Goal: Information Seeking & Learning: Learn about a topic

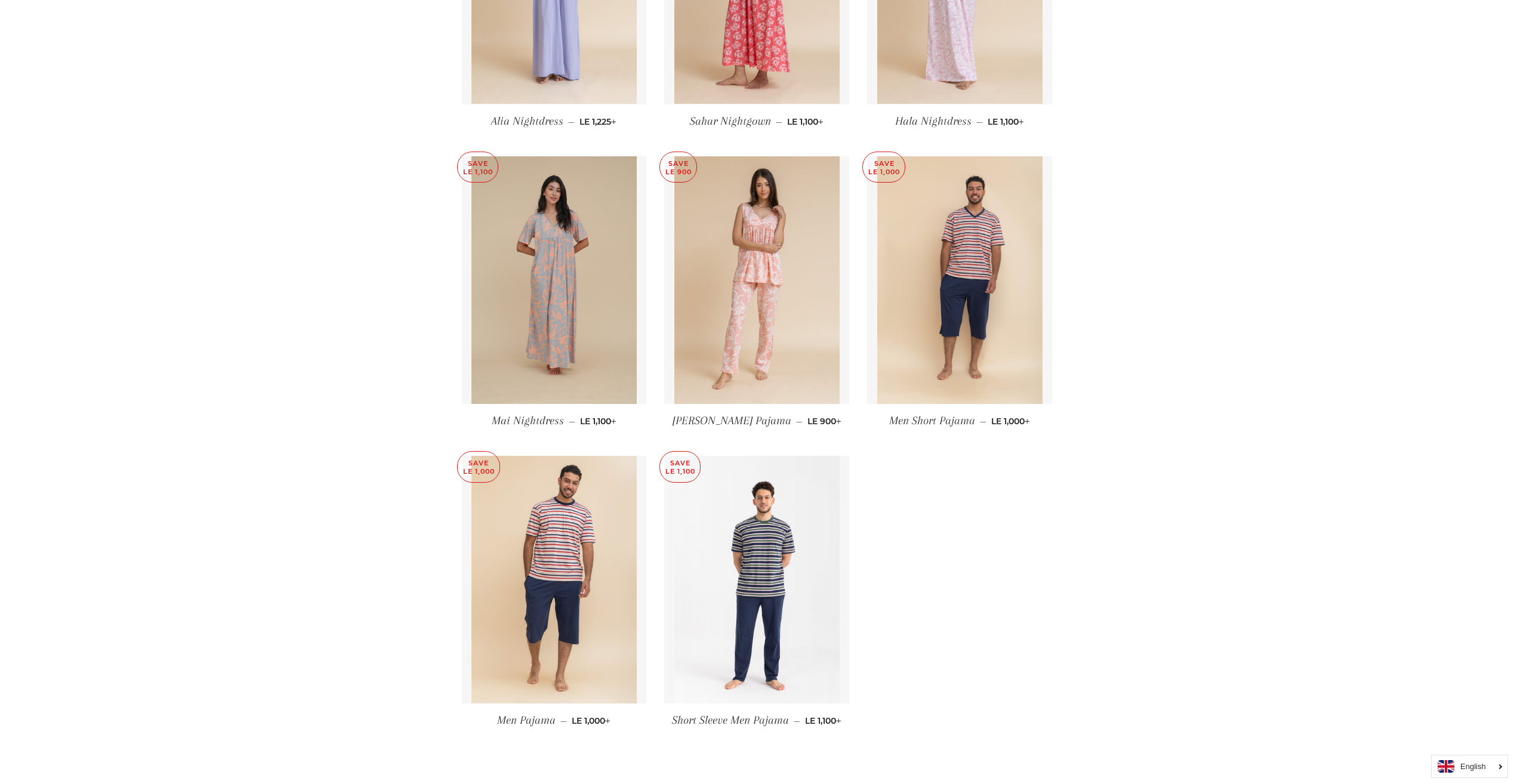
scroll to position [5908, 0]
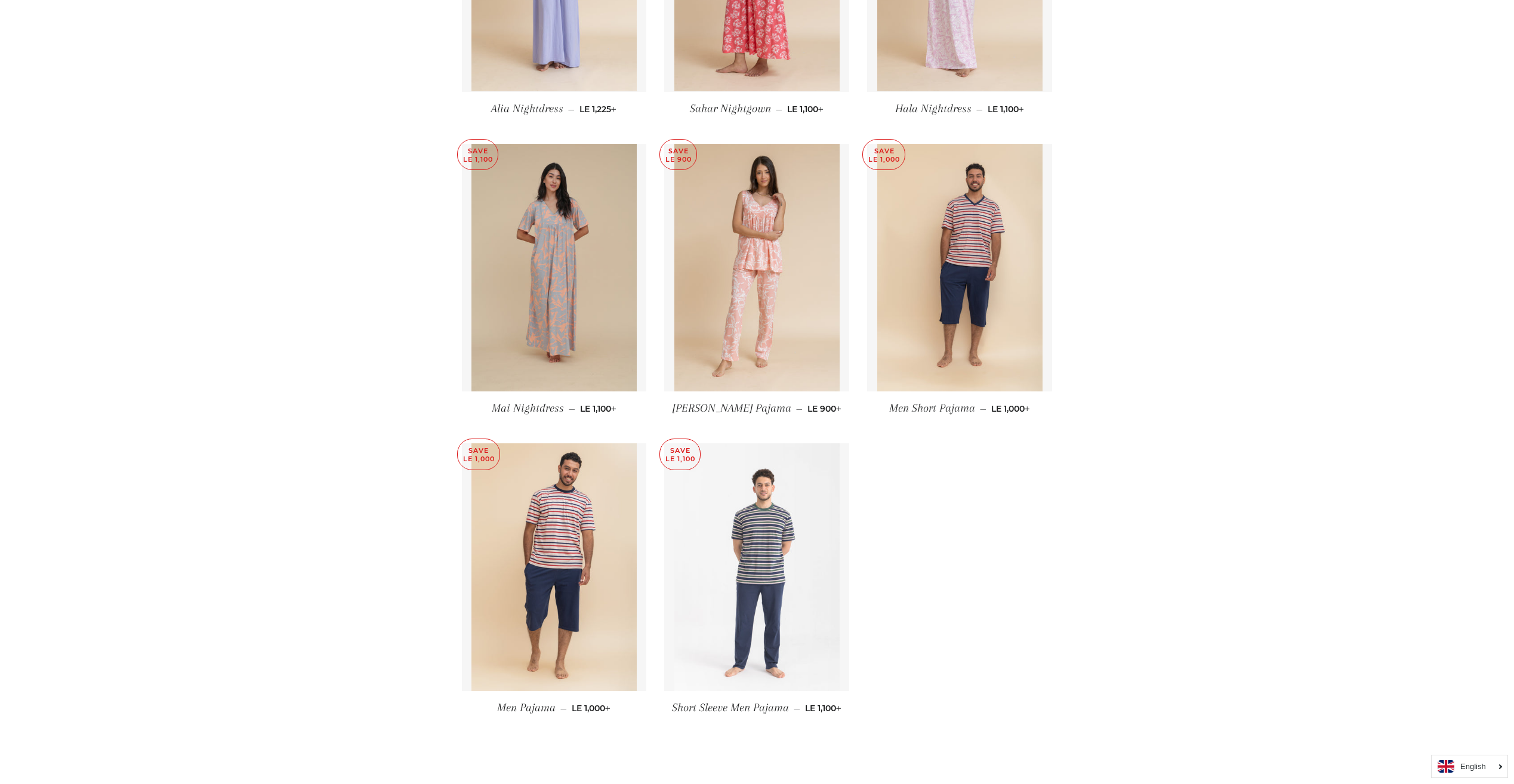
click at [782, 568] on img at bounding box center [757, 567] width 166 height 247
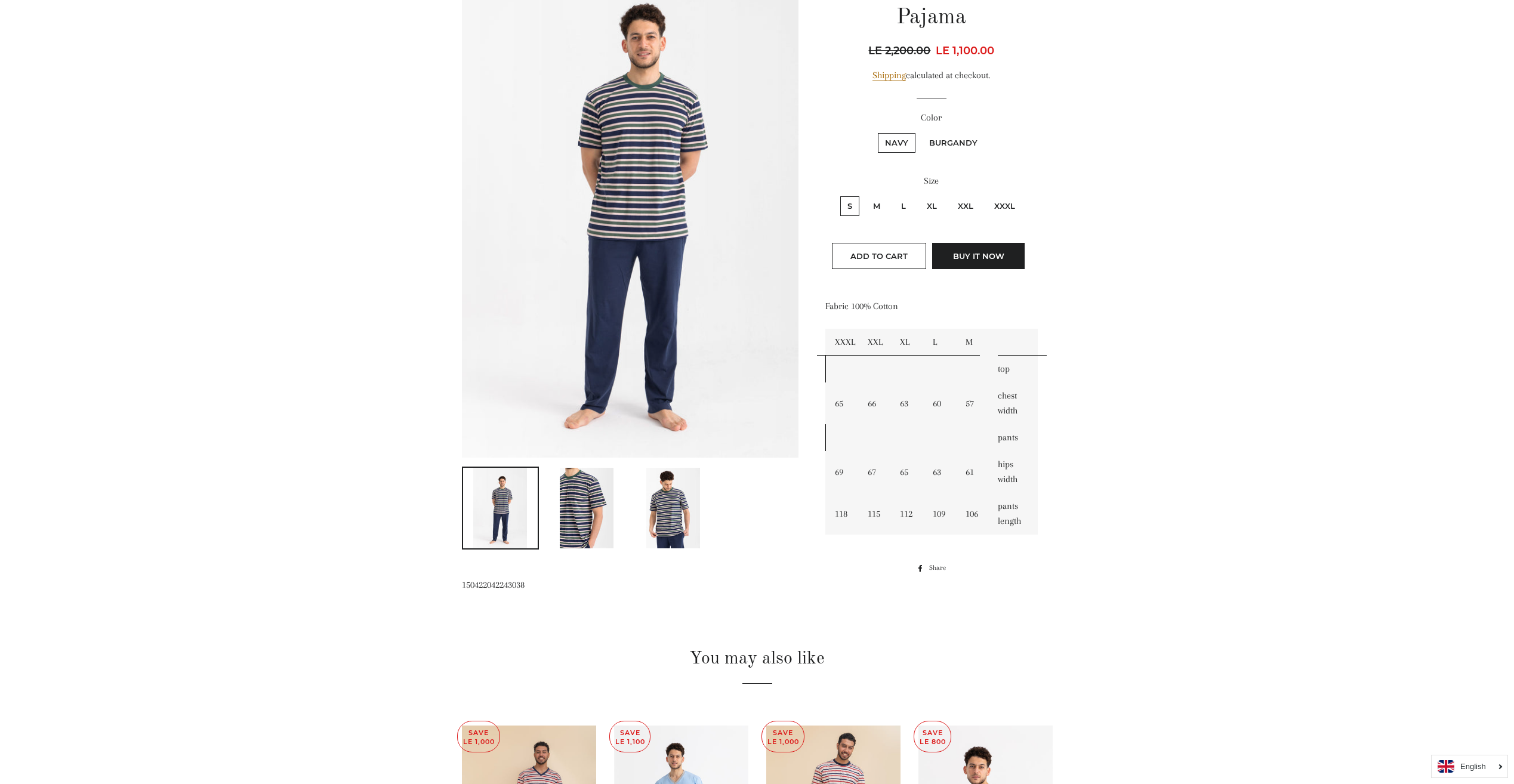
scroll to position [179, 0]
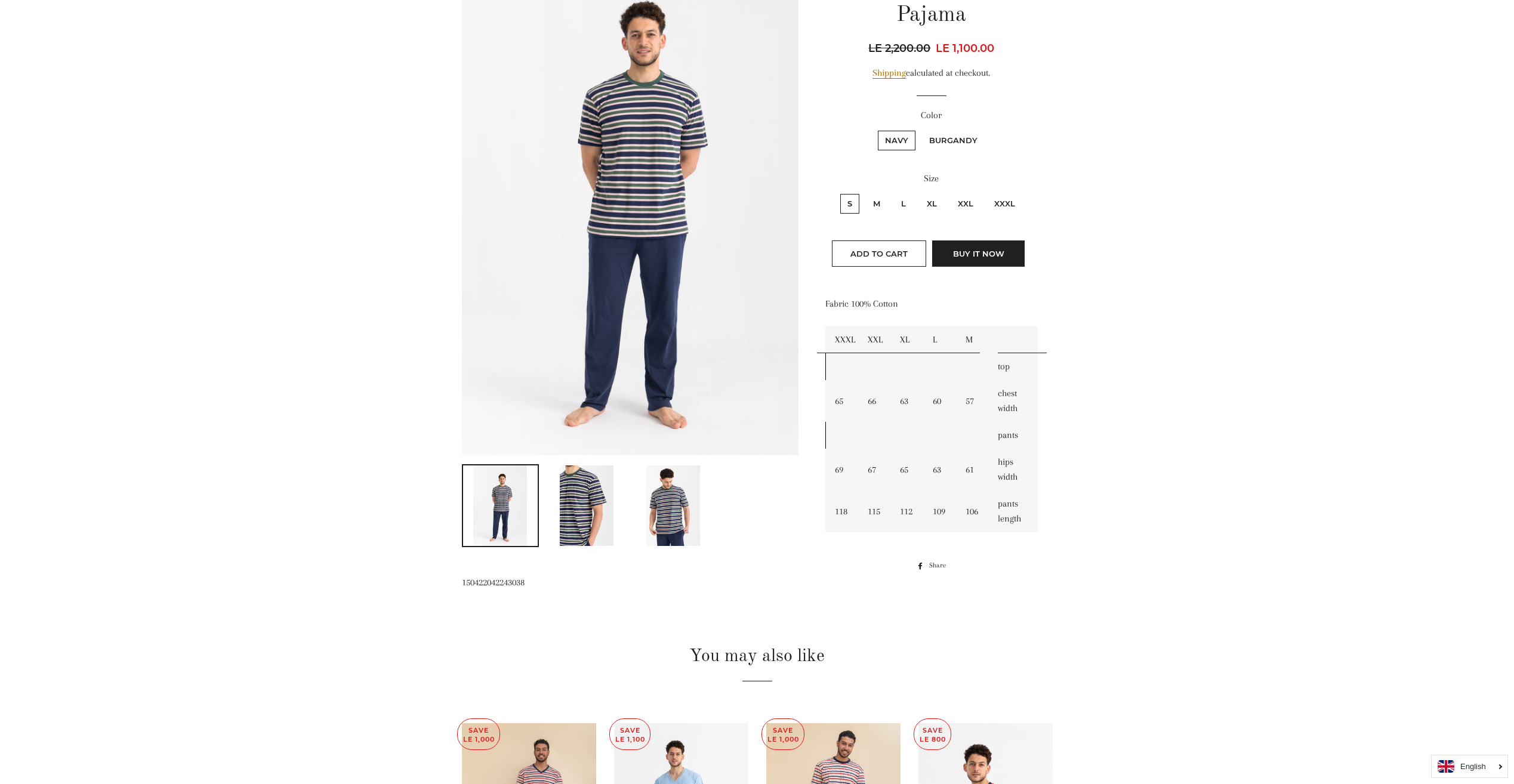
click at [961, 135] on label "Burgandy" at bounding box center [953, 140] width 63 height 20
click at [921, 129] on input "Burgandy" at bounding box center [920, 129] width 1 height 1
radio input "true"
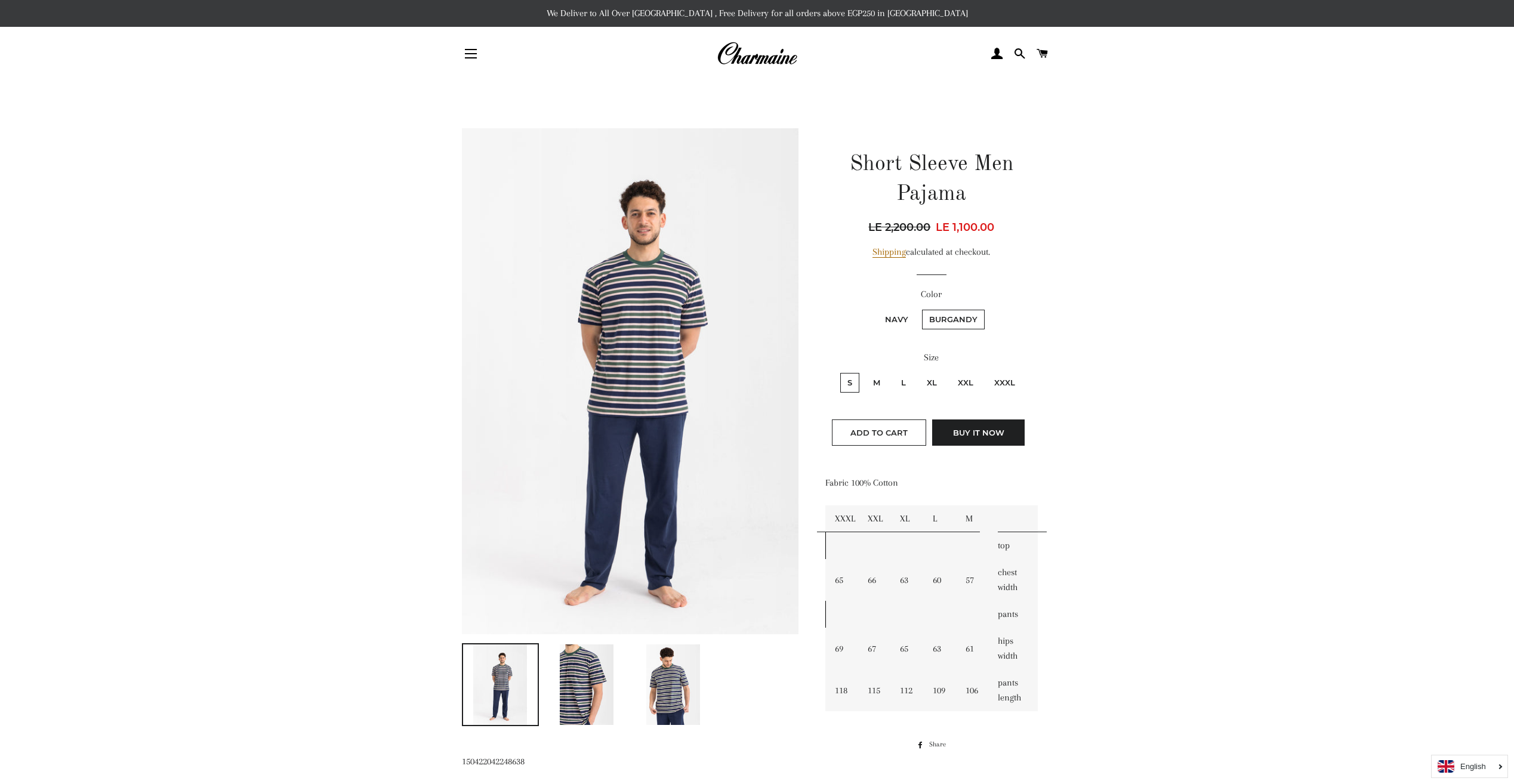
click at [886, 314] on label "Navy" at bounding box center [897, 319] width 38 height 20
click at [877, 308] on input "Navy" at bounding box center [876, 308] width 1 height 1
radio input "true"
click at [947, 313] on label "Burgandy" at bounding box center [953, 319] width 63 height 20
click at [921, 308] on input "Burgandy" at bounding box center [920, 308] width 1 height 1
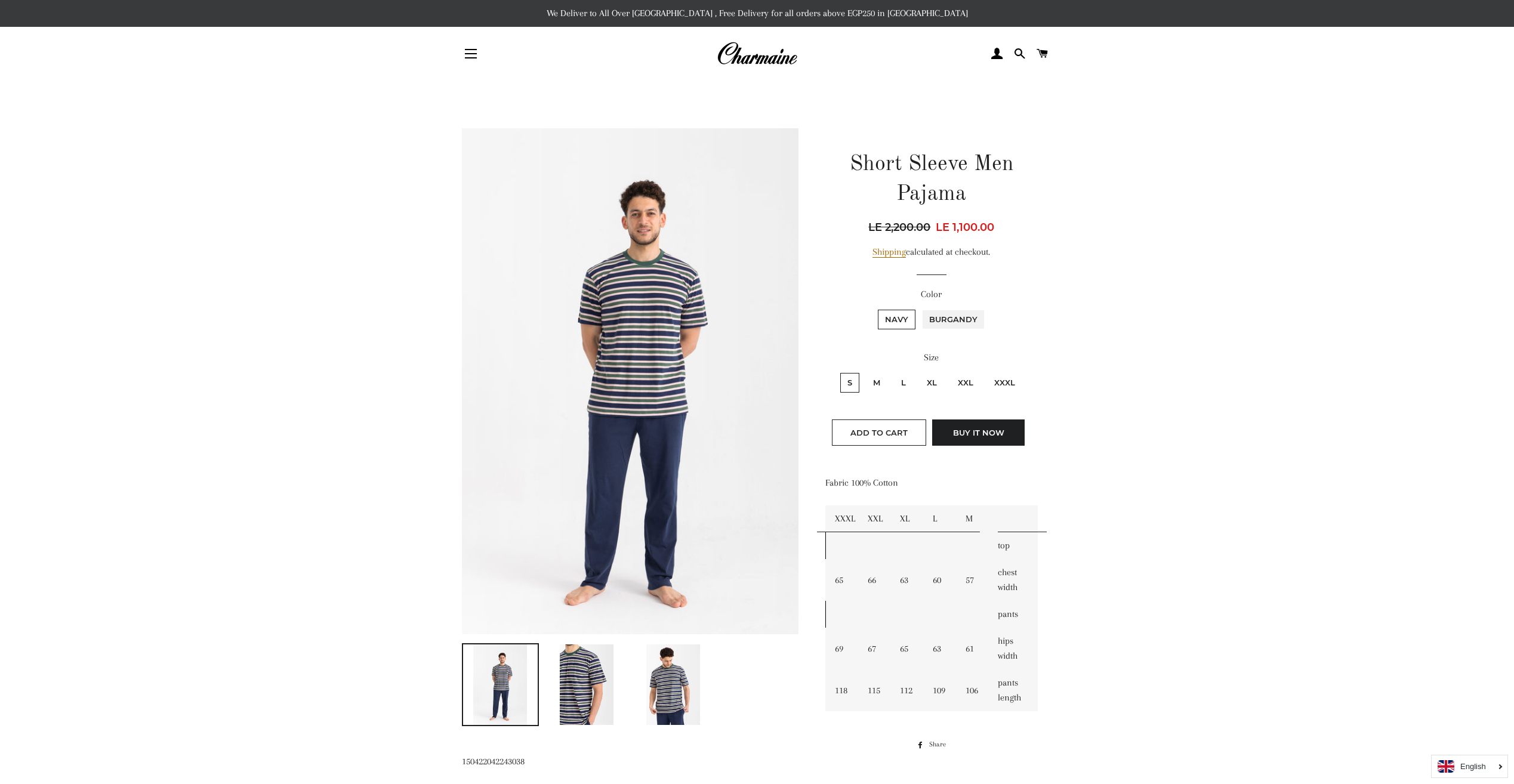
radio input "true"
click at [463, 55] on button "Site navigation" at bounding box center [471, 54] width 30 height 30
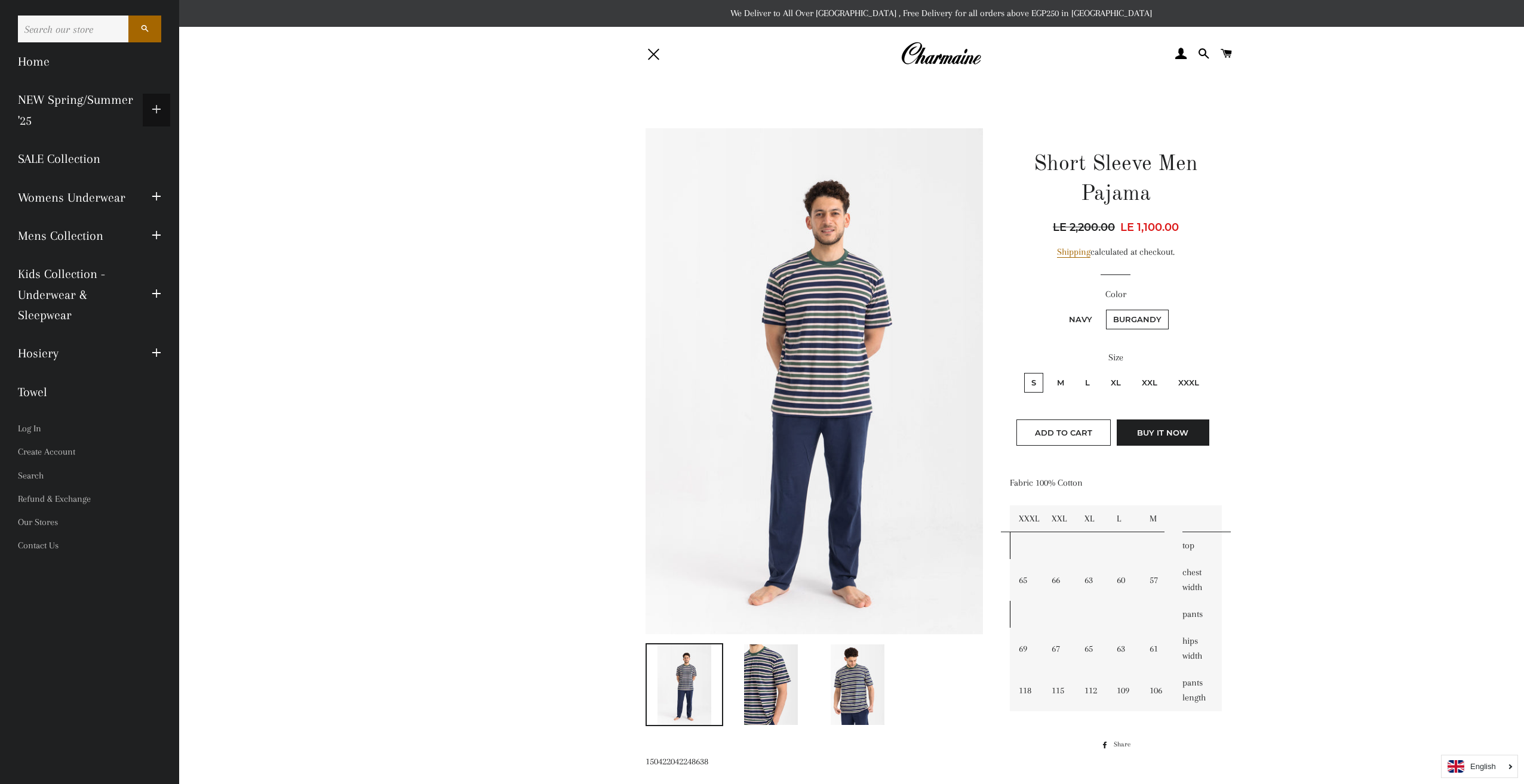
click at [161, 108] on button "Expand submenu NEW Spring/Summer '25 Collapse submenu NEW Spring/Summer '25" at bounding box center [156, 110] width 28 height 33
click at [34, 190] on link "All" at bounding box center [90, 198] width 161 height 38
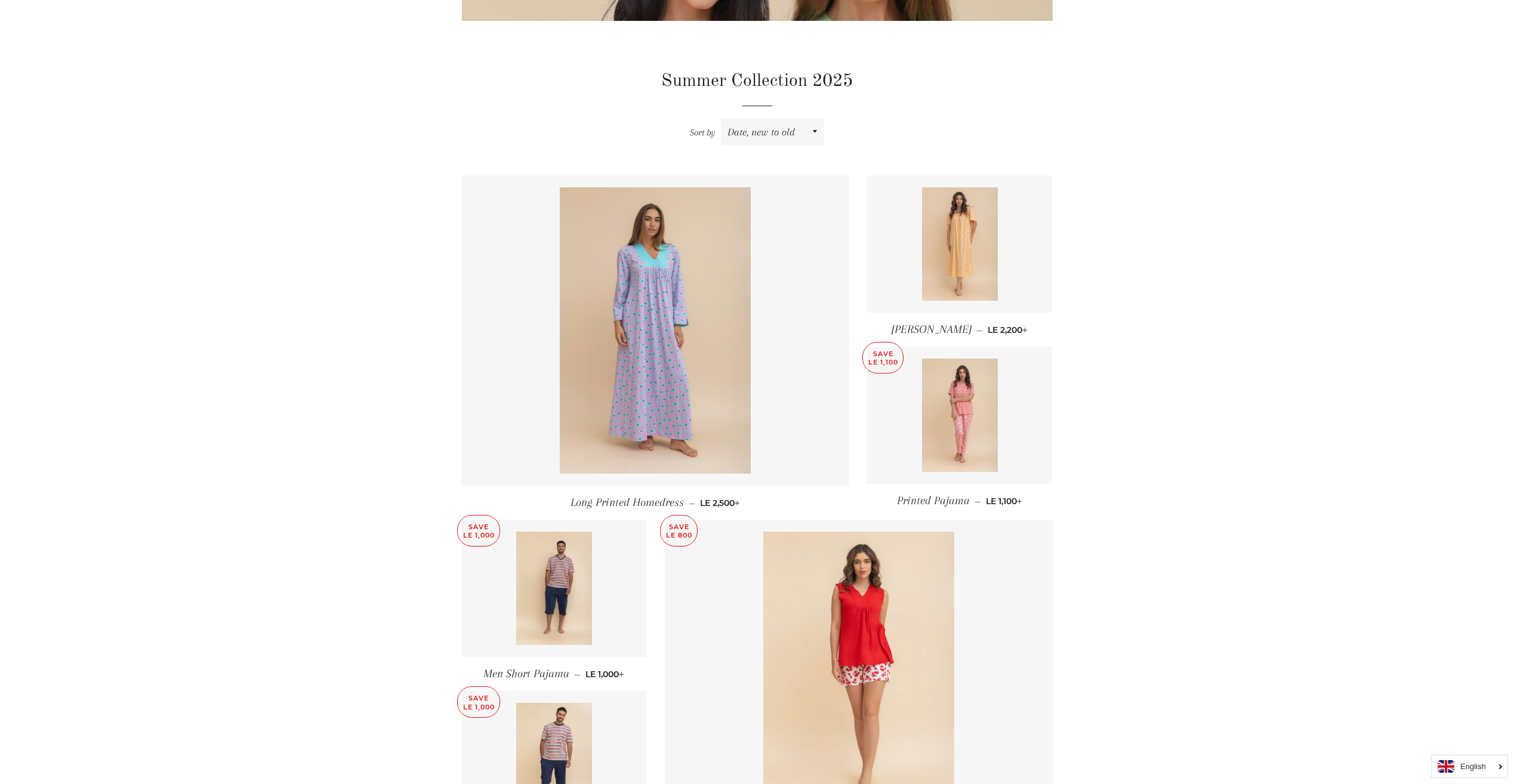
scroll to position [147, 0]
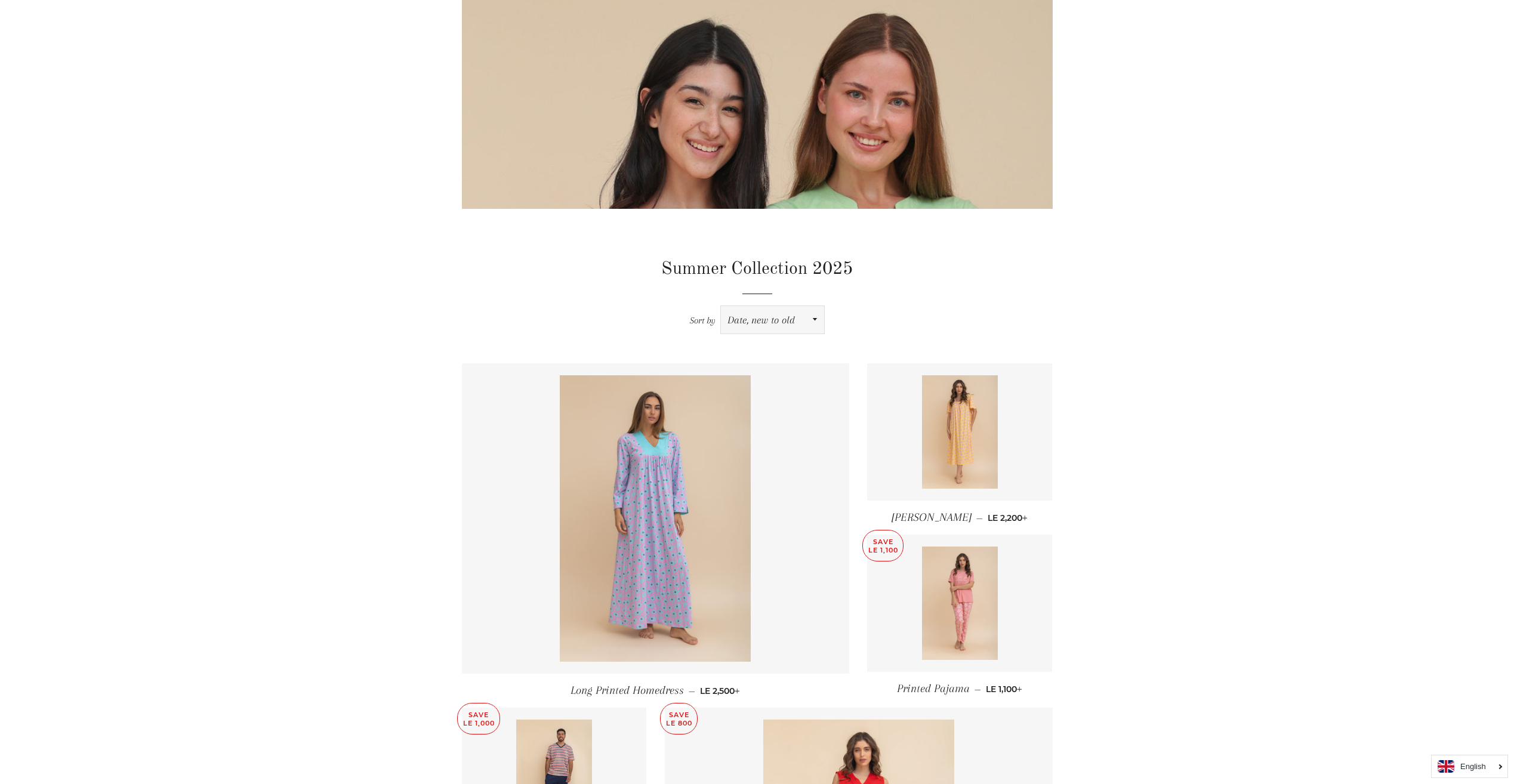
click at [806, 319] on select "Featured Best selling Alphabetically, A-Z Alphabetically, Z-A Price, low to hig…" at bounding box center [773, 320] width 103 height 28
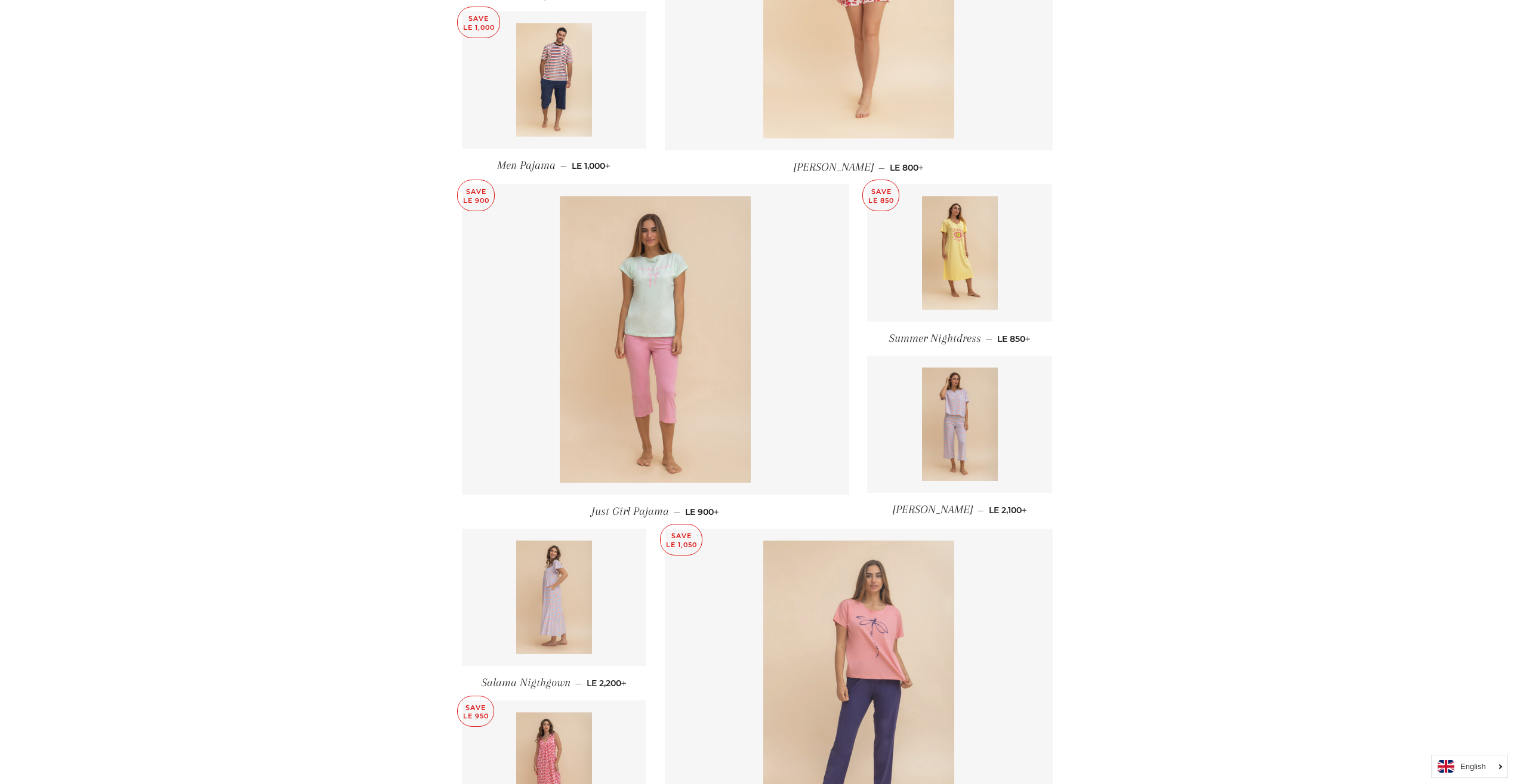
scroll to position [1340, 0]
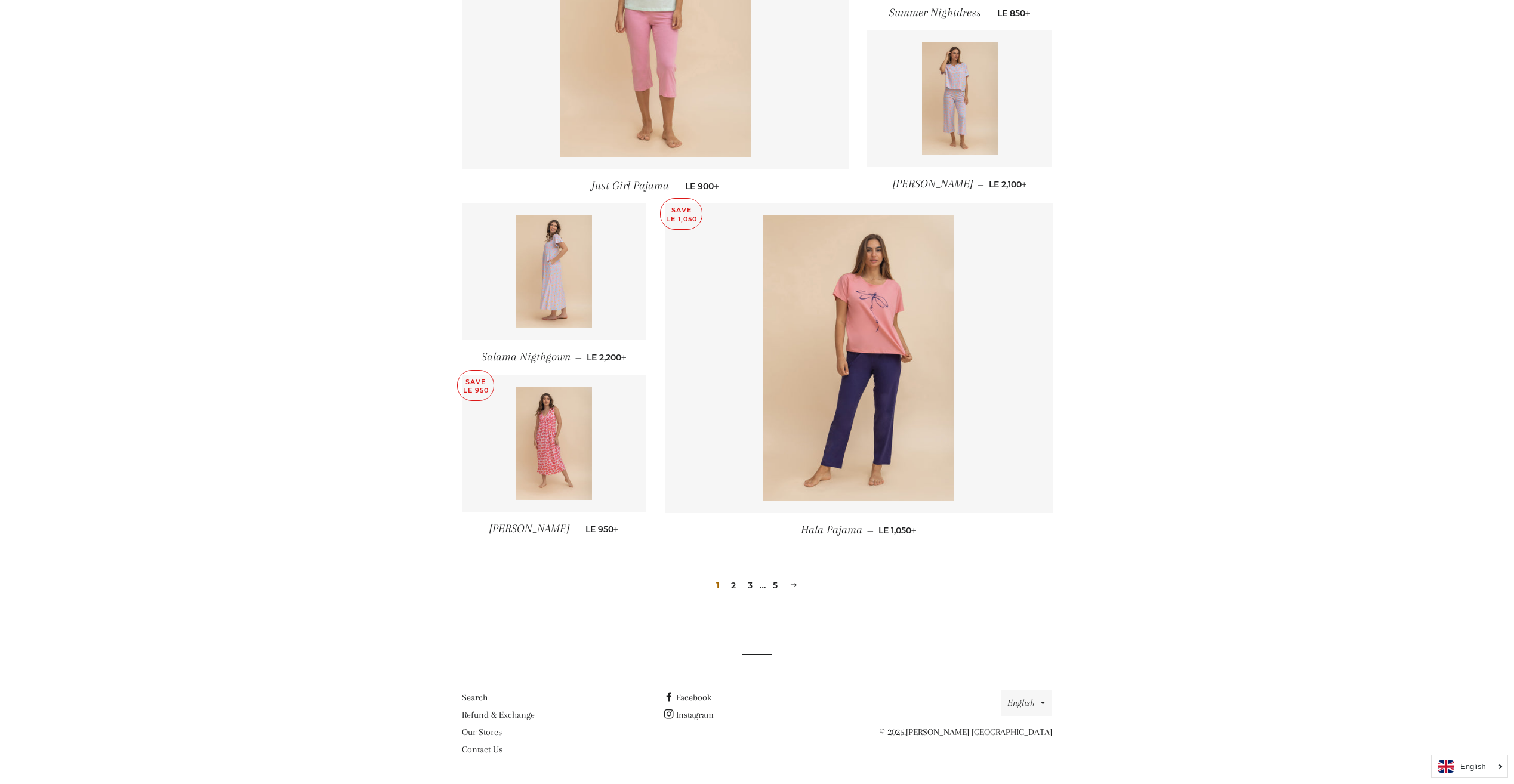
click at [735, 586] on link "2" at bounding box center [733, 585] width 14 height 18
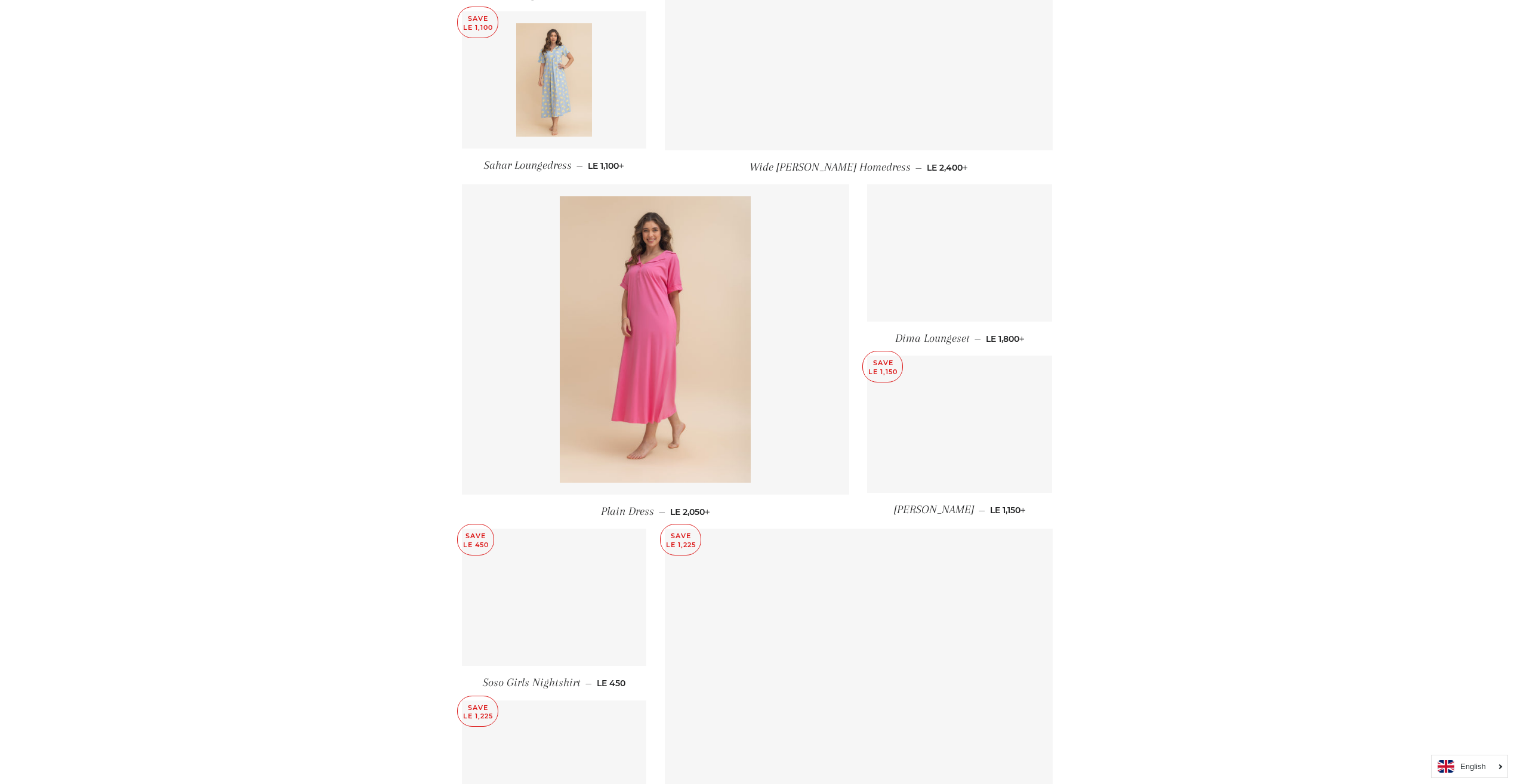
scroll to position [1340, 0]
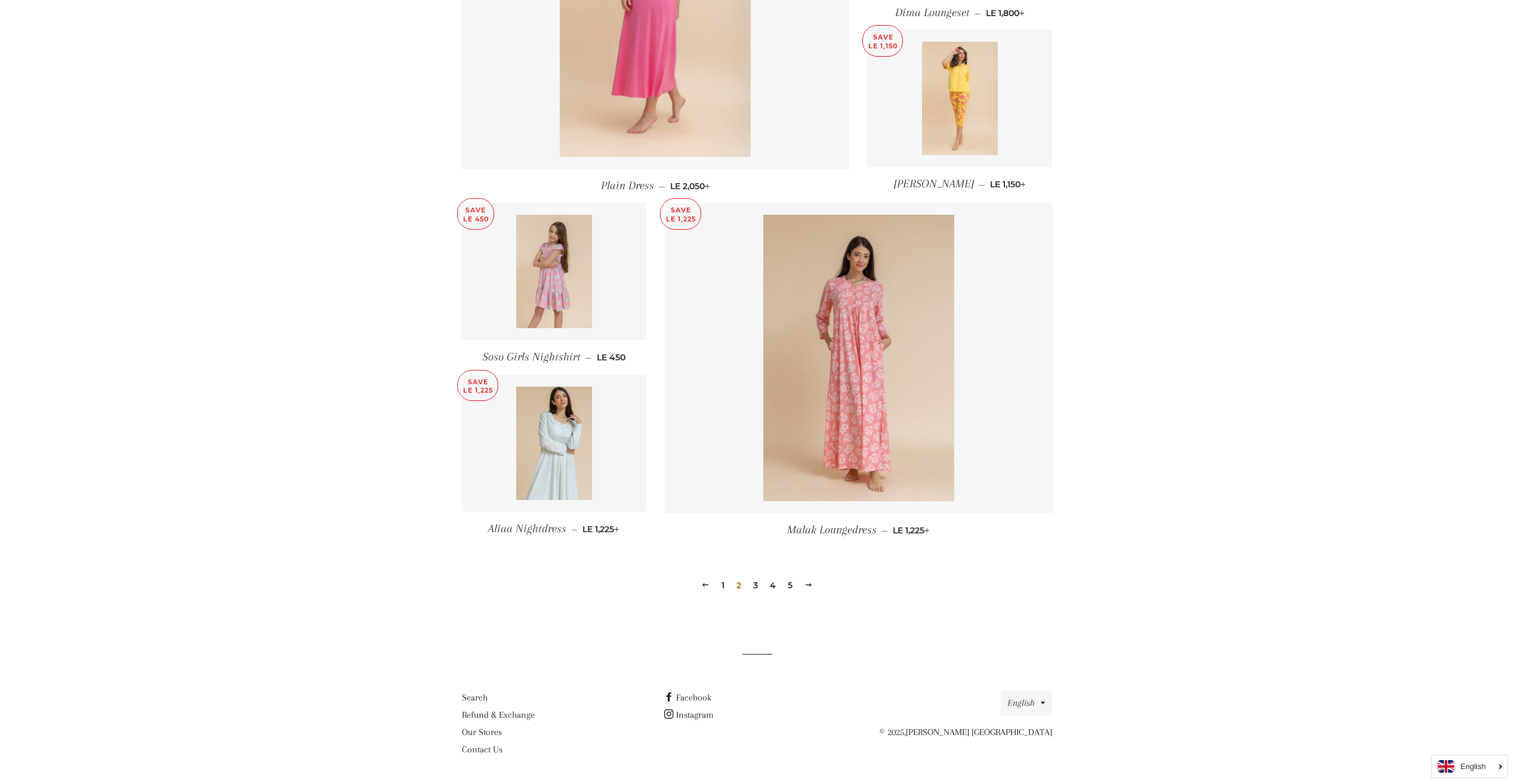
click at [751, 590] on link "3" at bounding box center [755, 585] width 14 height 18
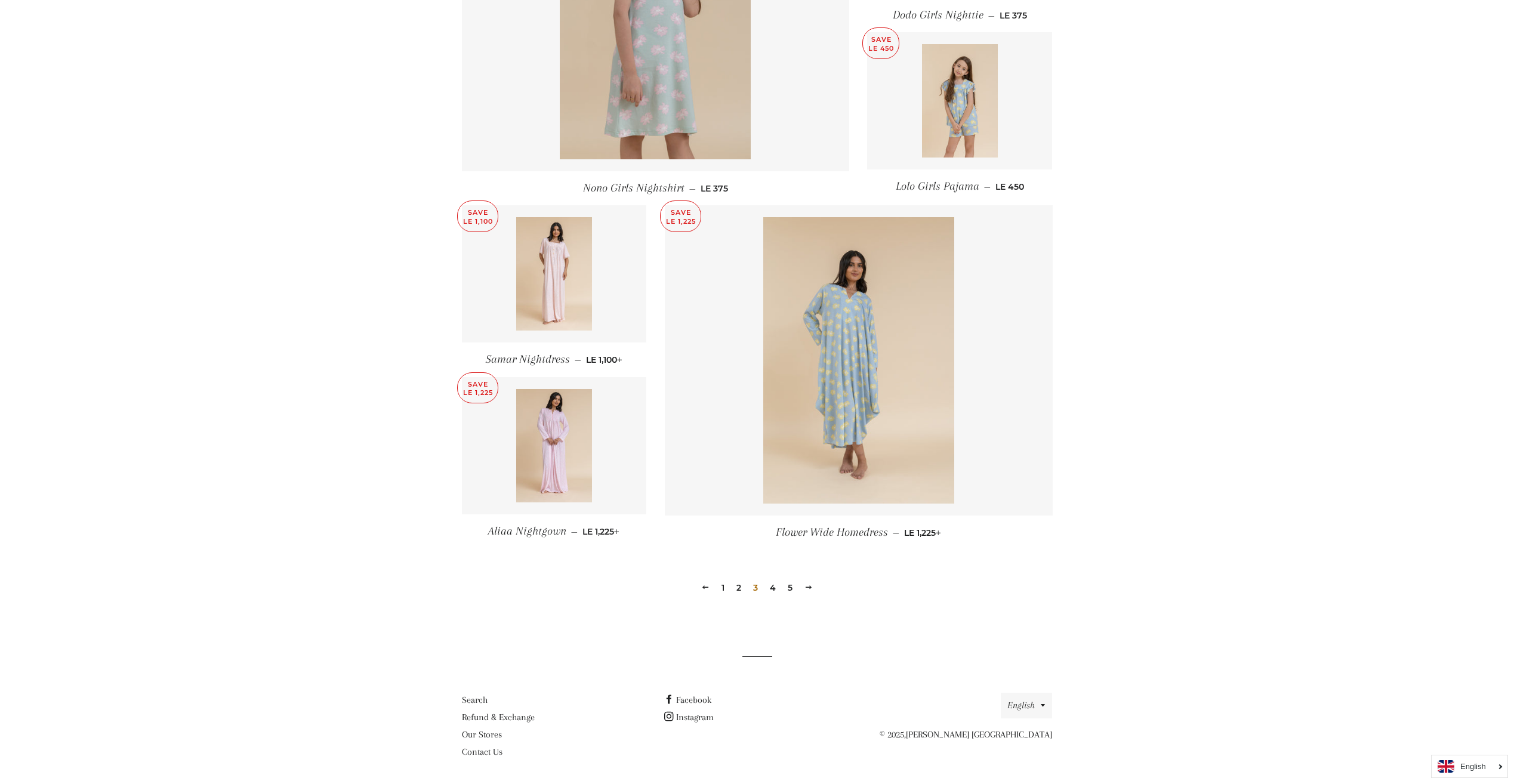
scroll to position [1340, 0]
click at [776, 590] on link "4" at bounding box center [772, 585] width 15 height 18
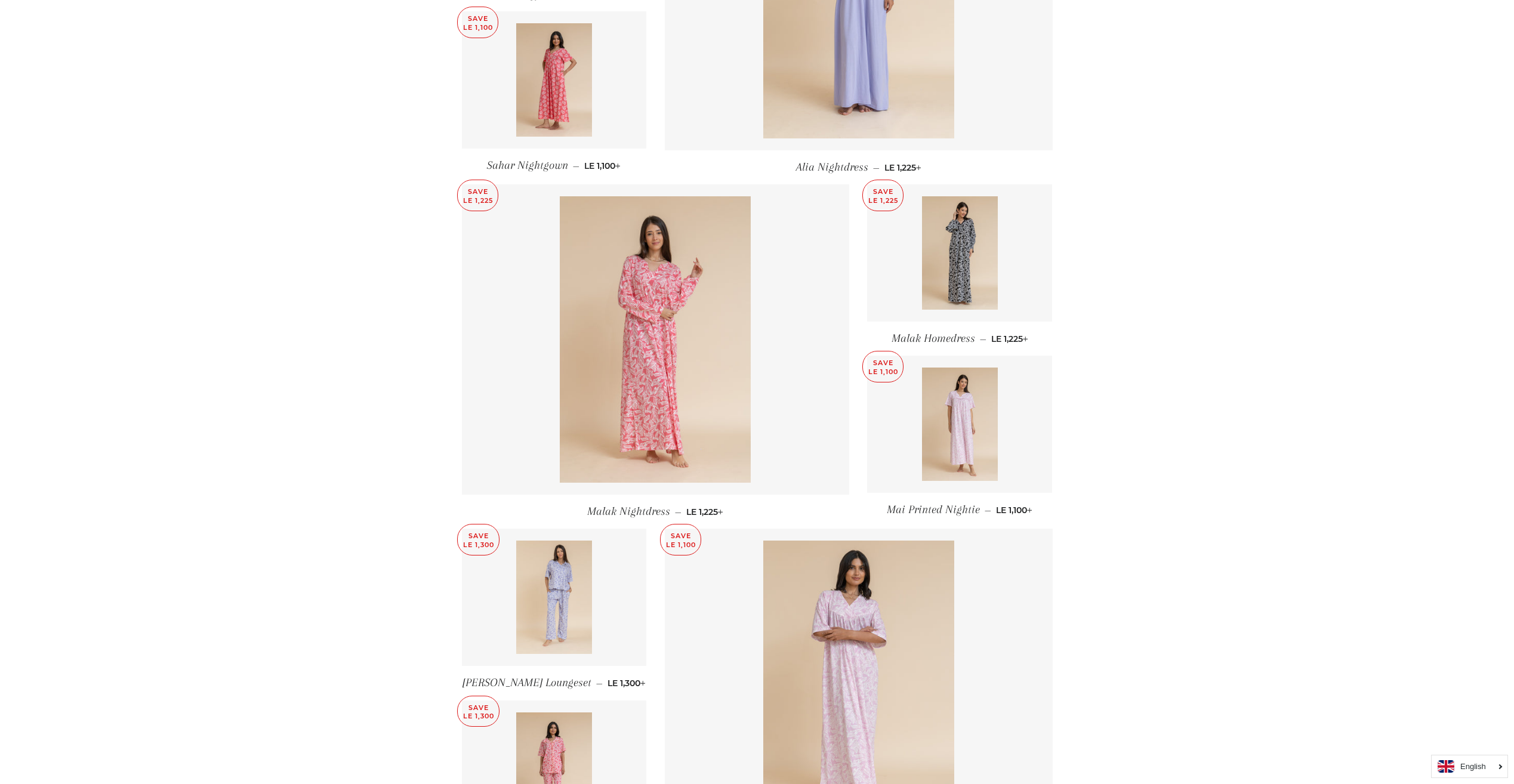
scroll to position [1340, 0]
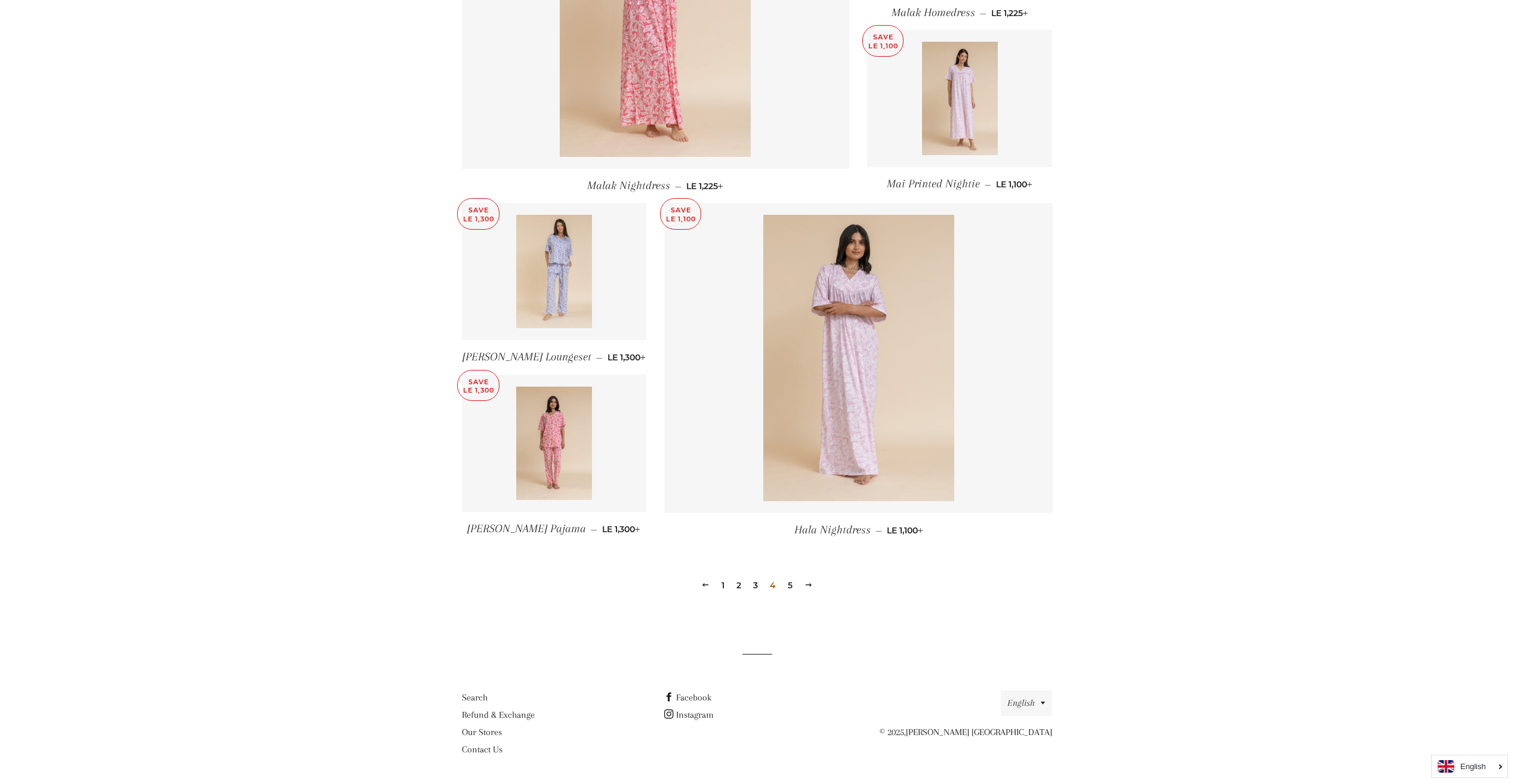
click at [791, 590] on link "5" at bounding box center [790, 585] width 14 height 18
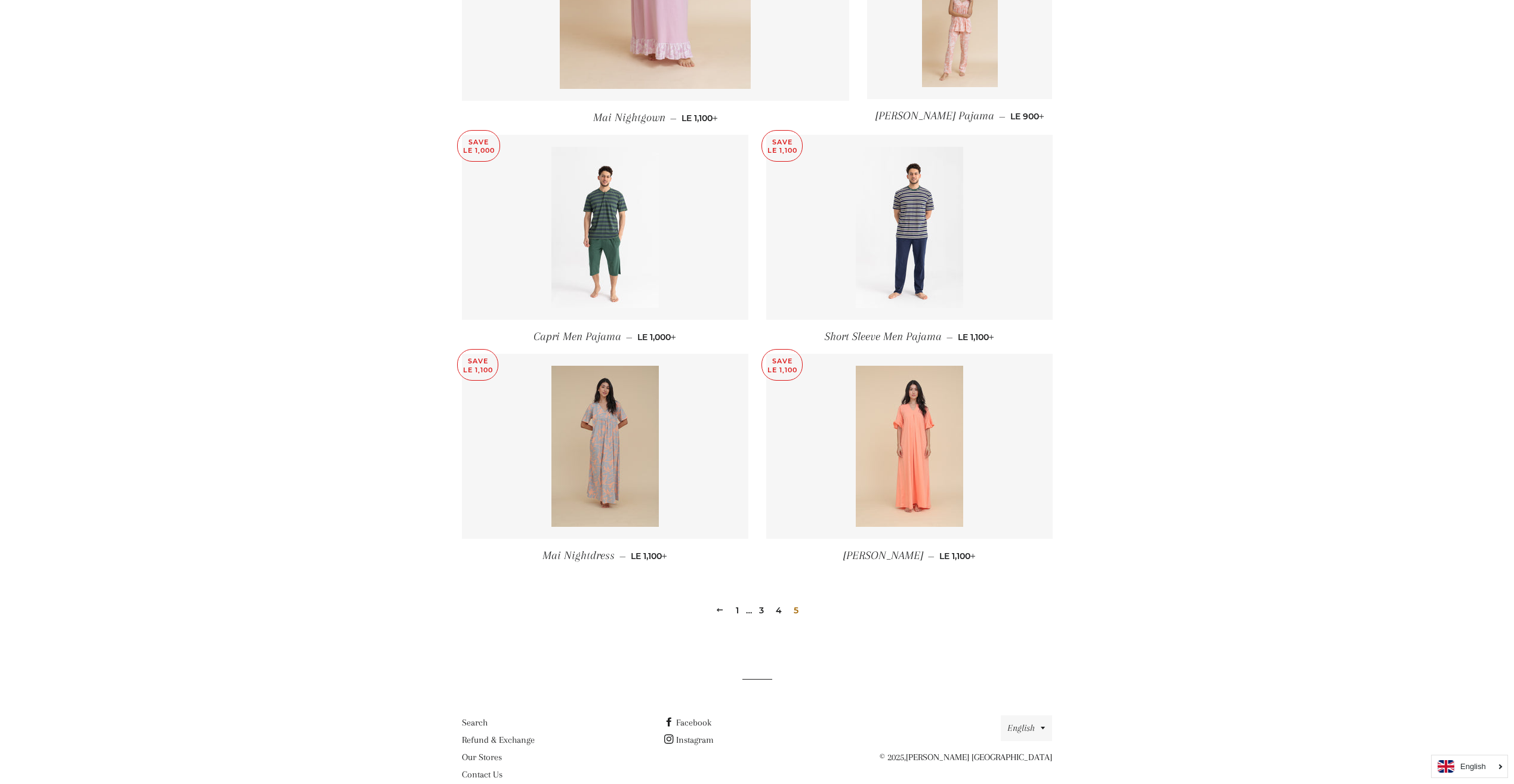
scroll to position [566, 0]
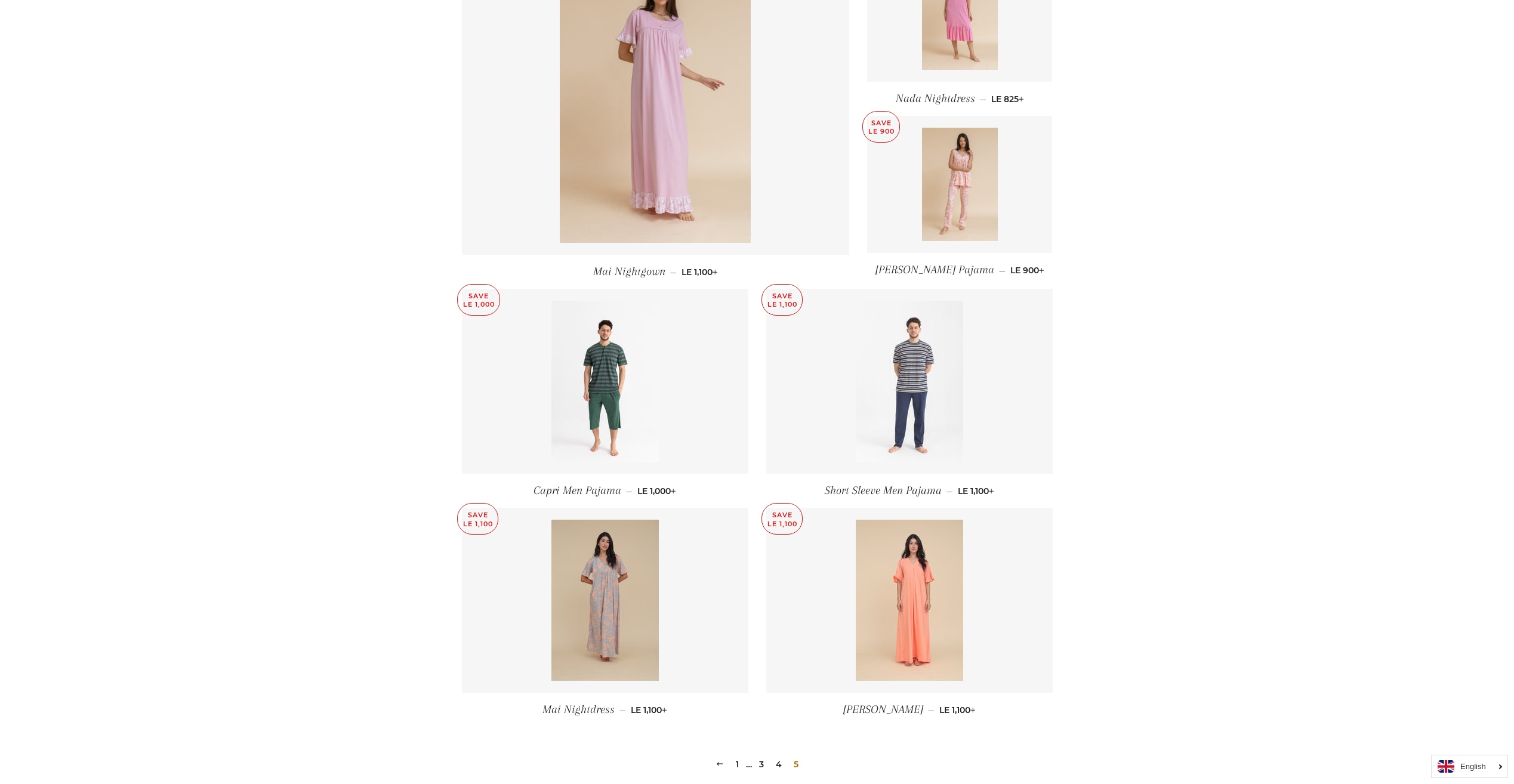
click at [887, 422] on img at bounding box center [910, 382] width 108 height 161
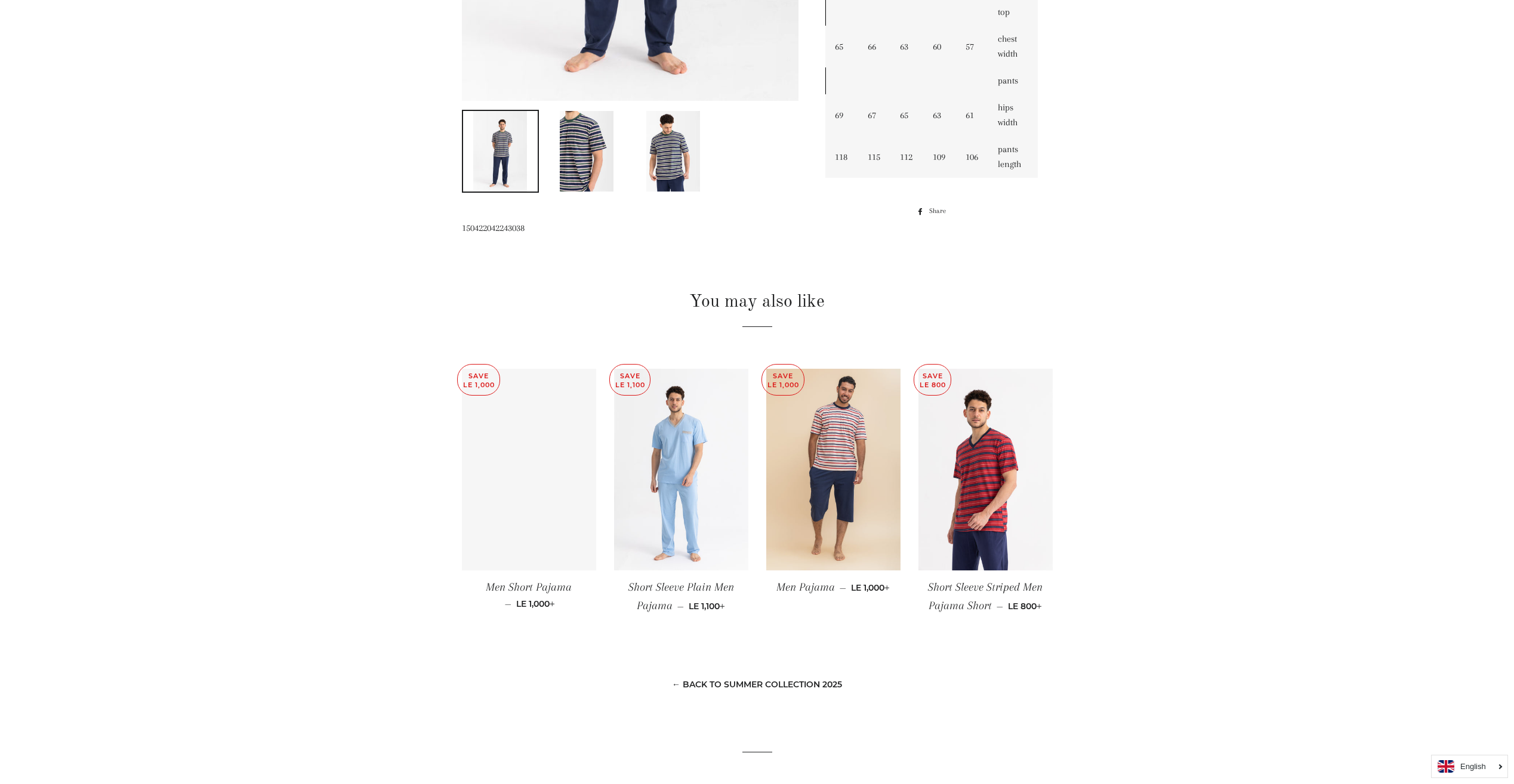
scroll to position [537, 0]
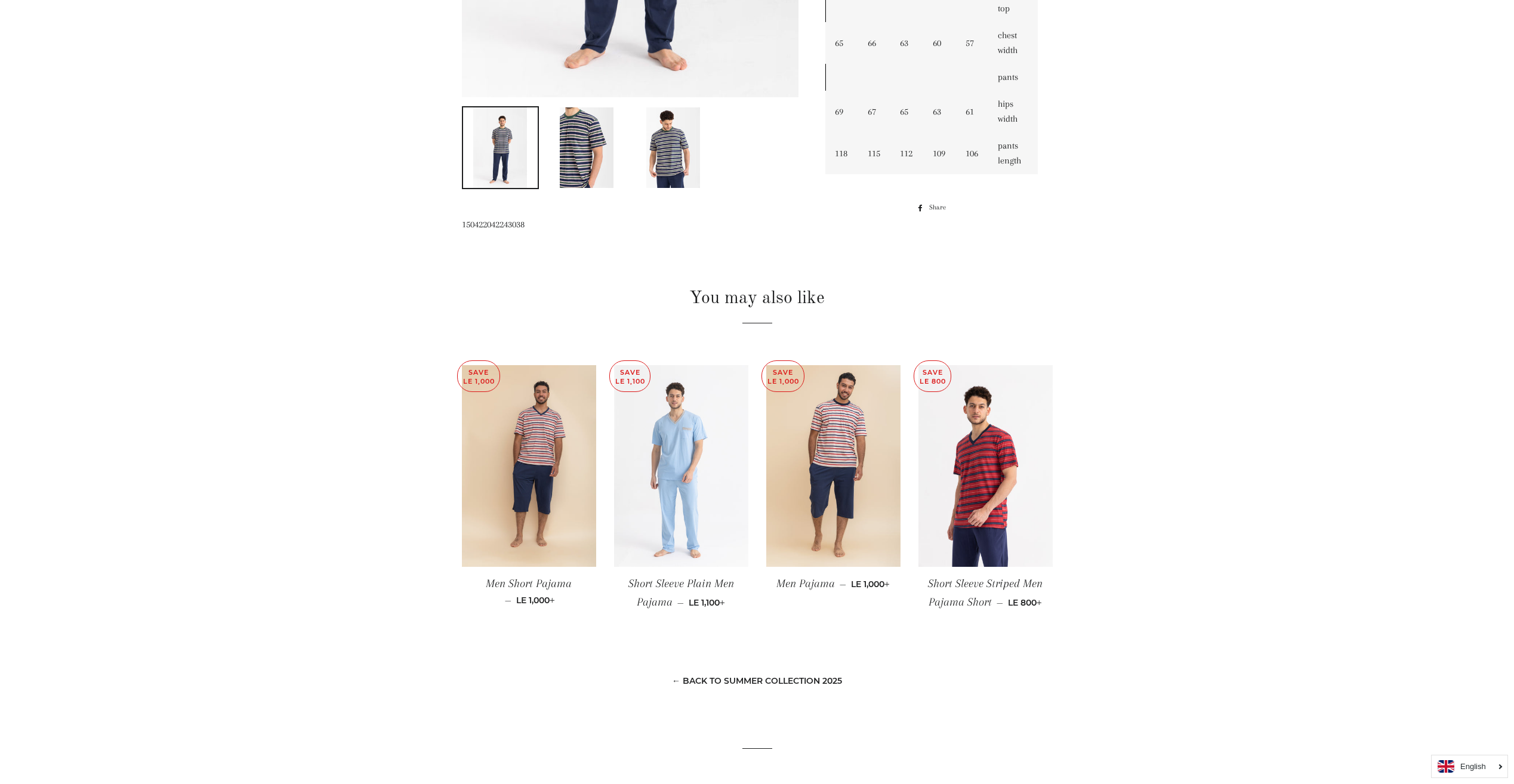
click at [727, 487] on img at bounding box center [681, 466] width 134 height 202
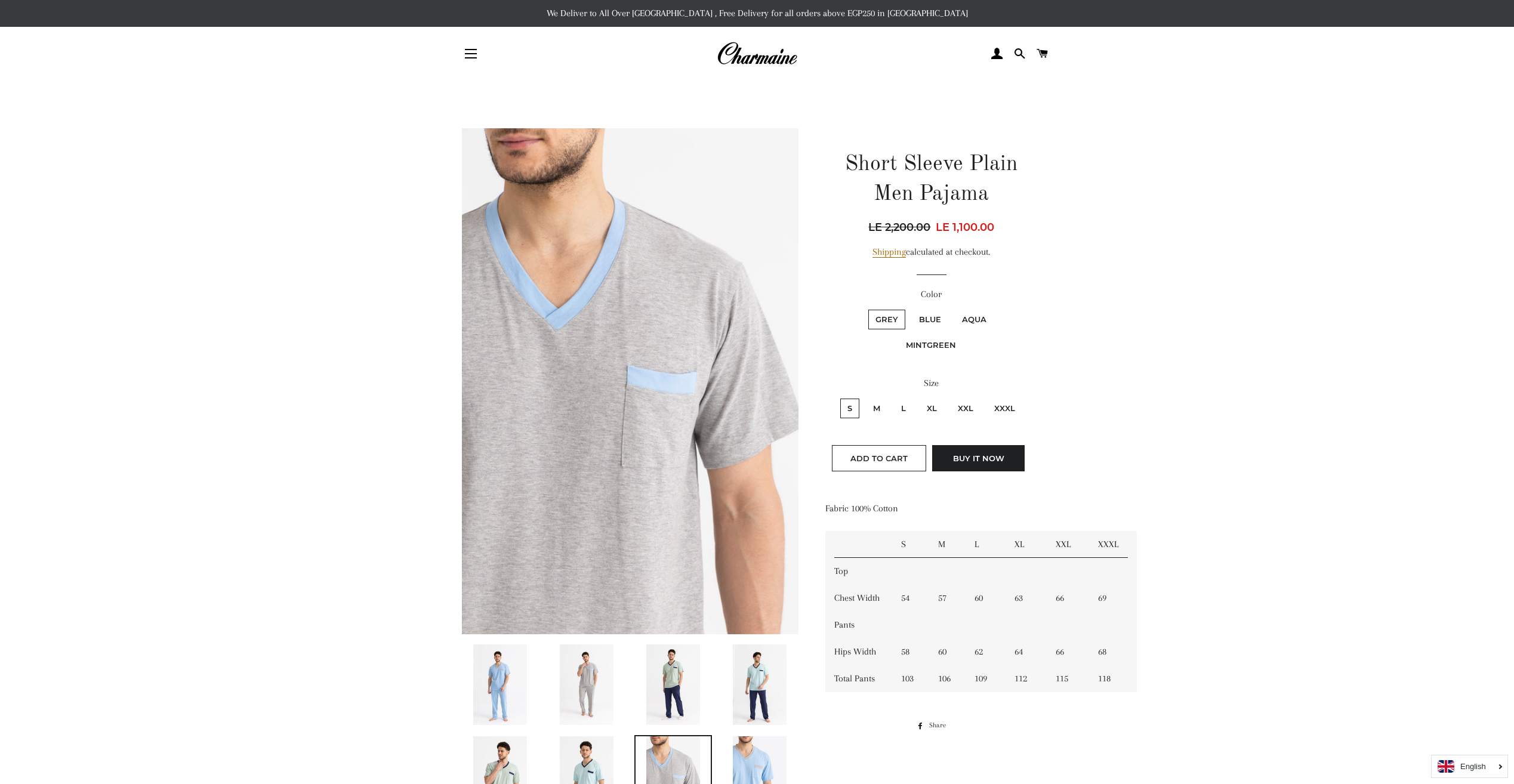
scroll to position [60, 0]
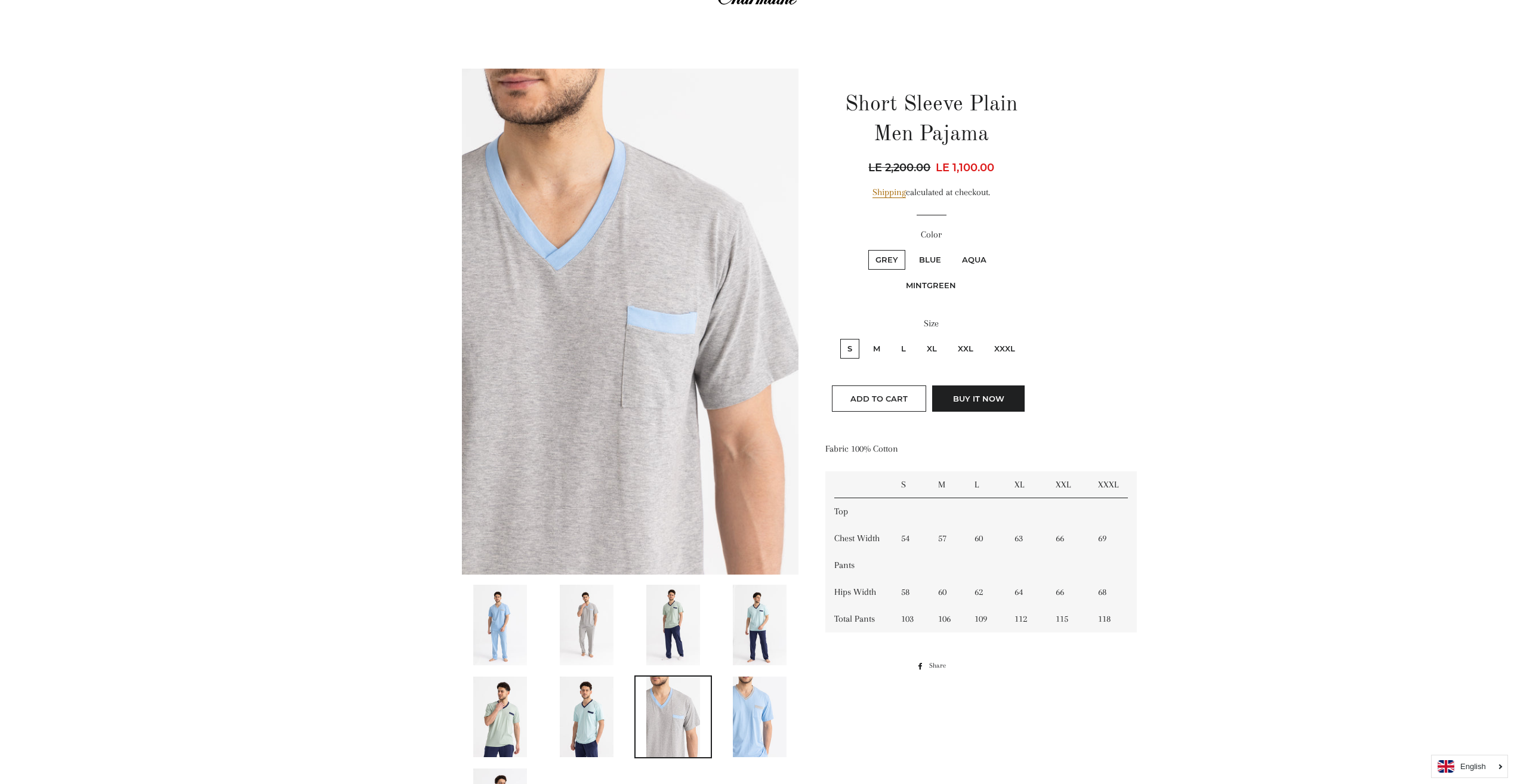
click at [498, 628] on img at bounding box center [500, 625] width 54 height 81
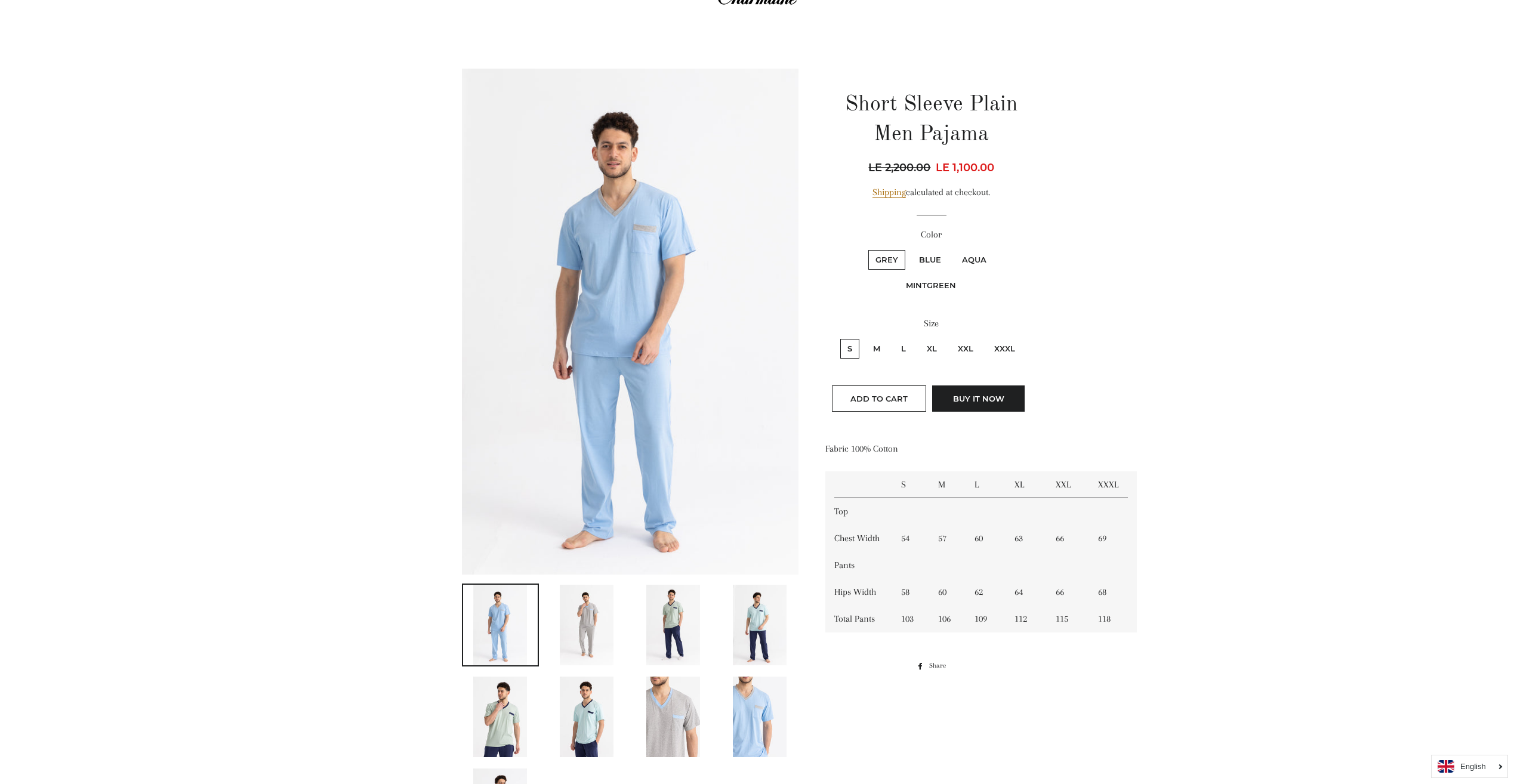
click at [566, 626] on img at bounding box center [587, 625] width 54 height 81
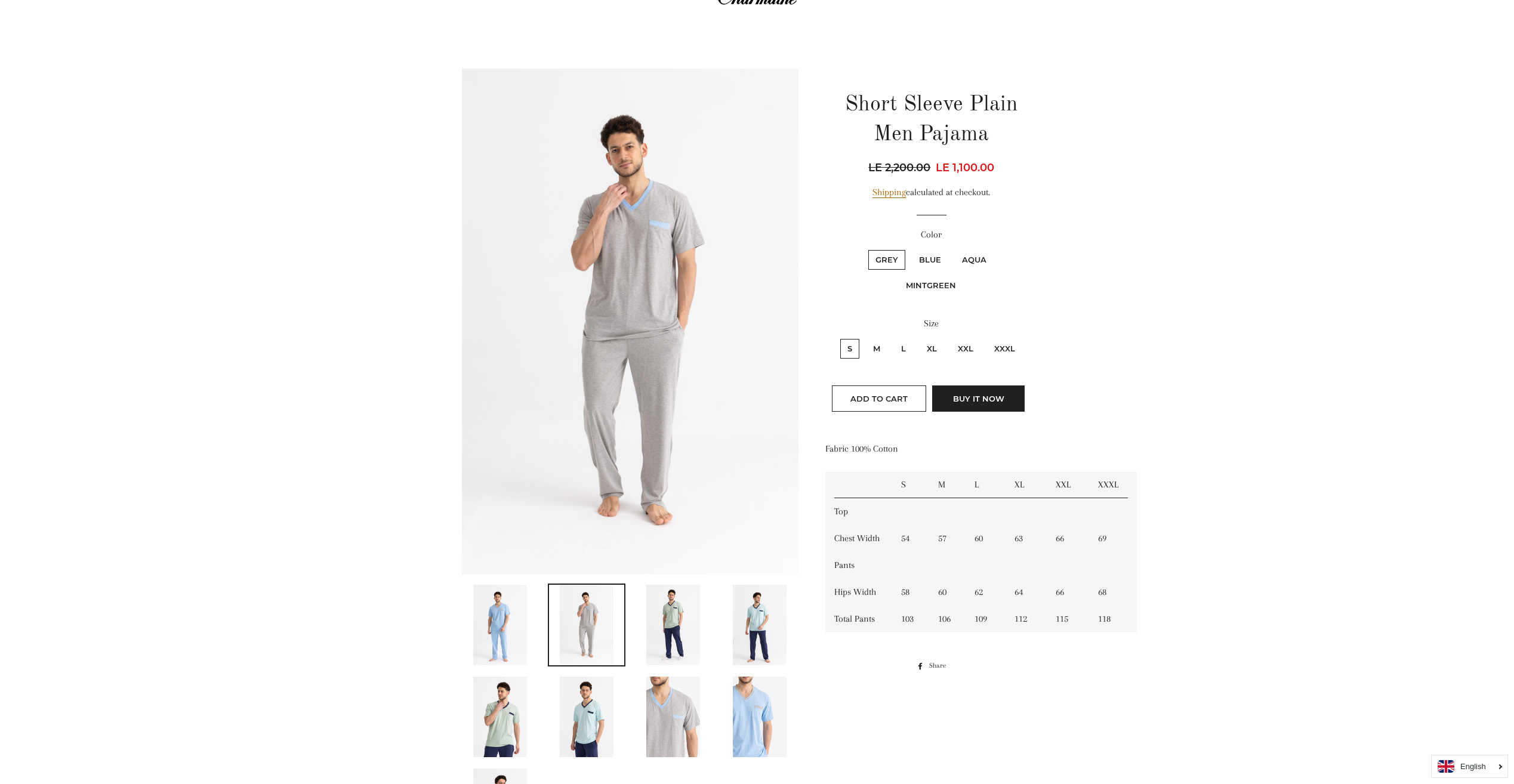
click at [655, 625] on img at bounding box center [673, 625] width 54 height 81
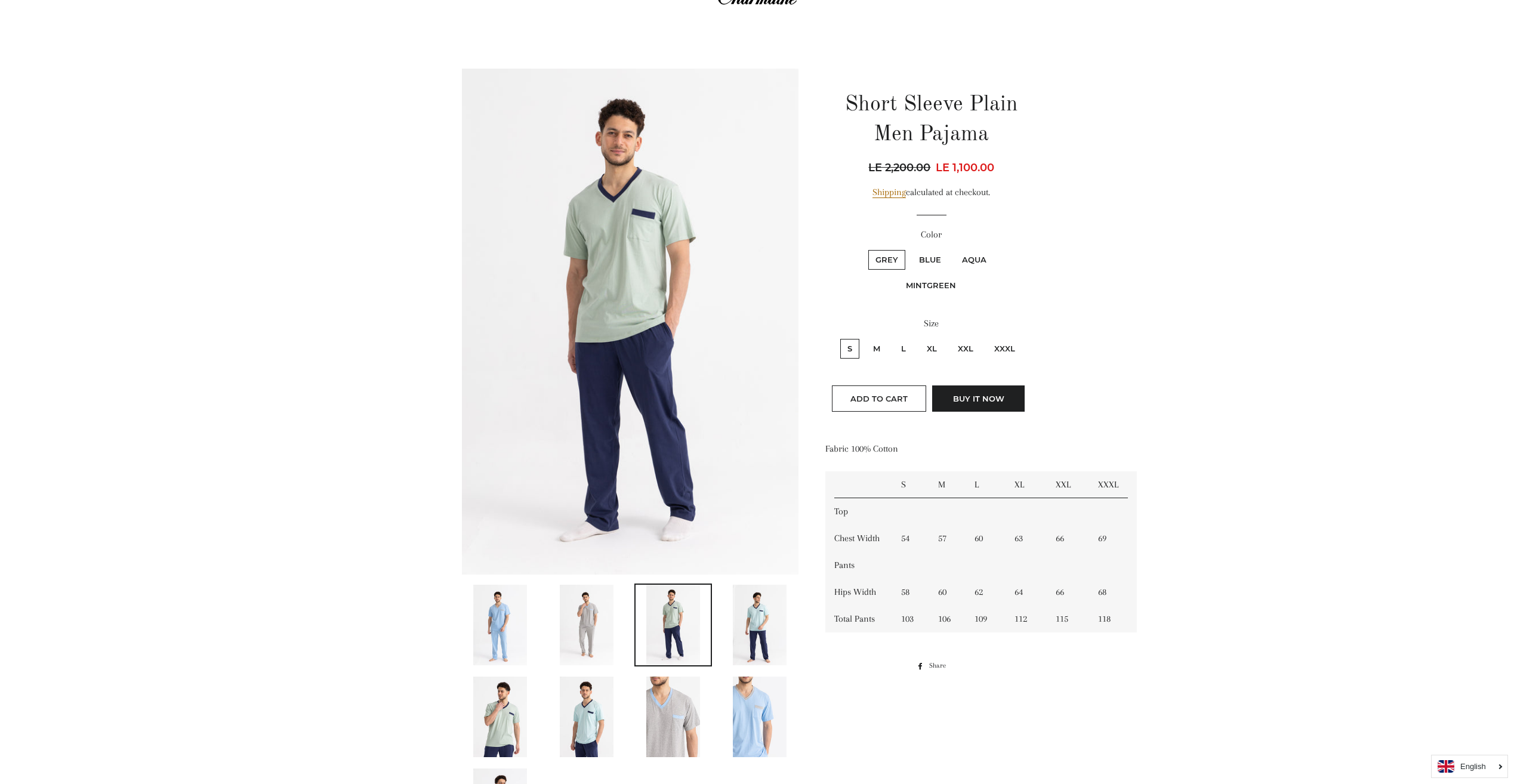
click at [745, 626] on img at bounding box center [759, 625] width 54 height 81
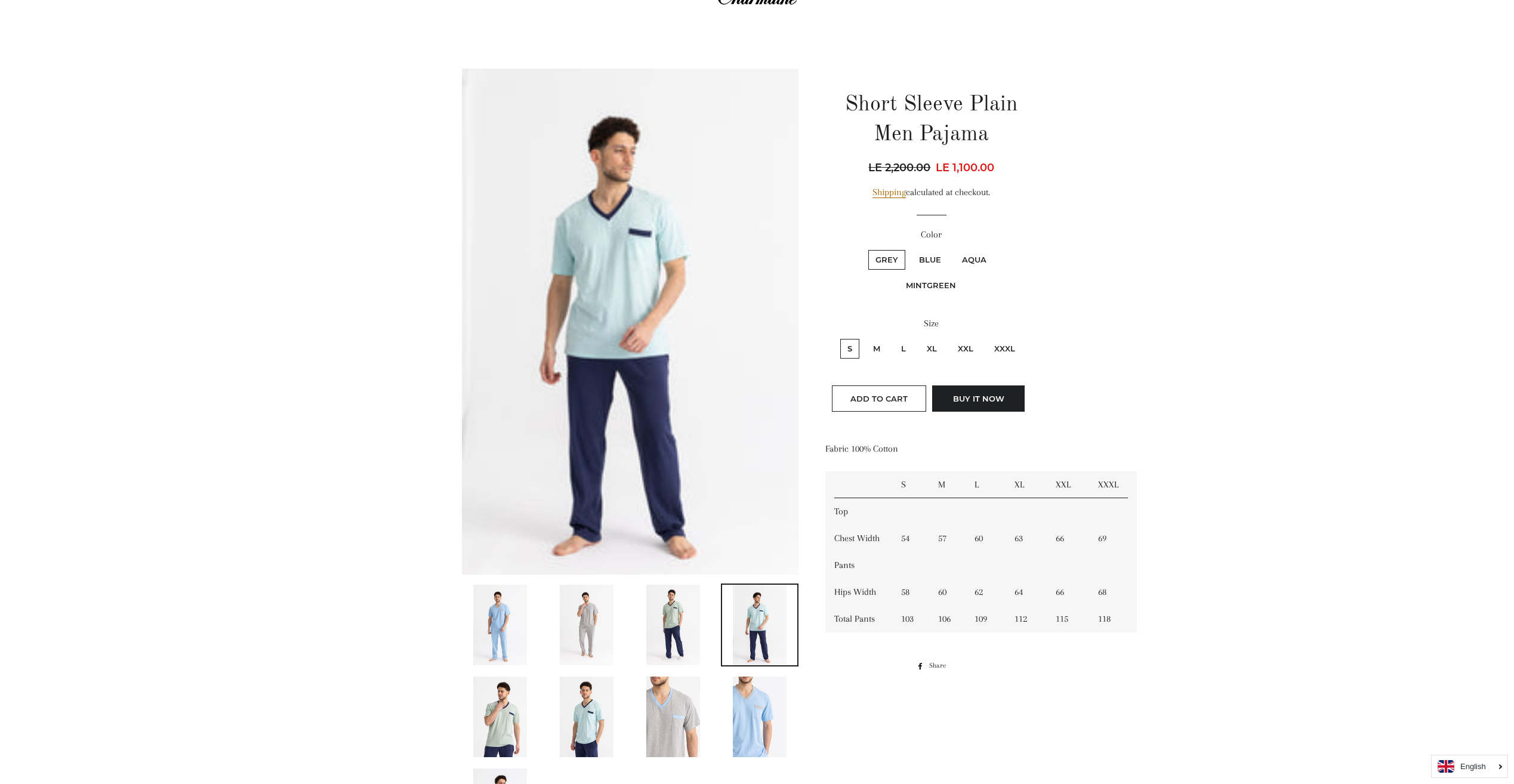
scroll to position [119, 0]
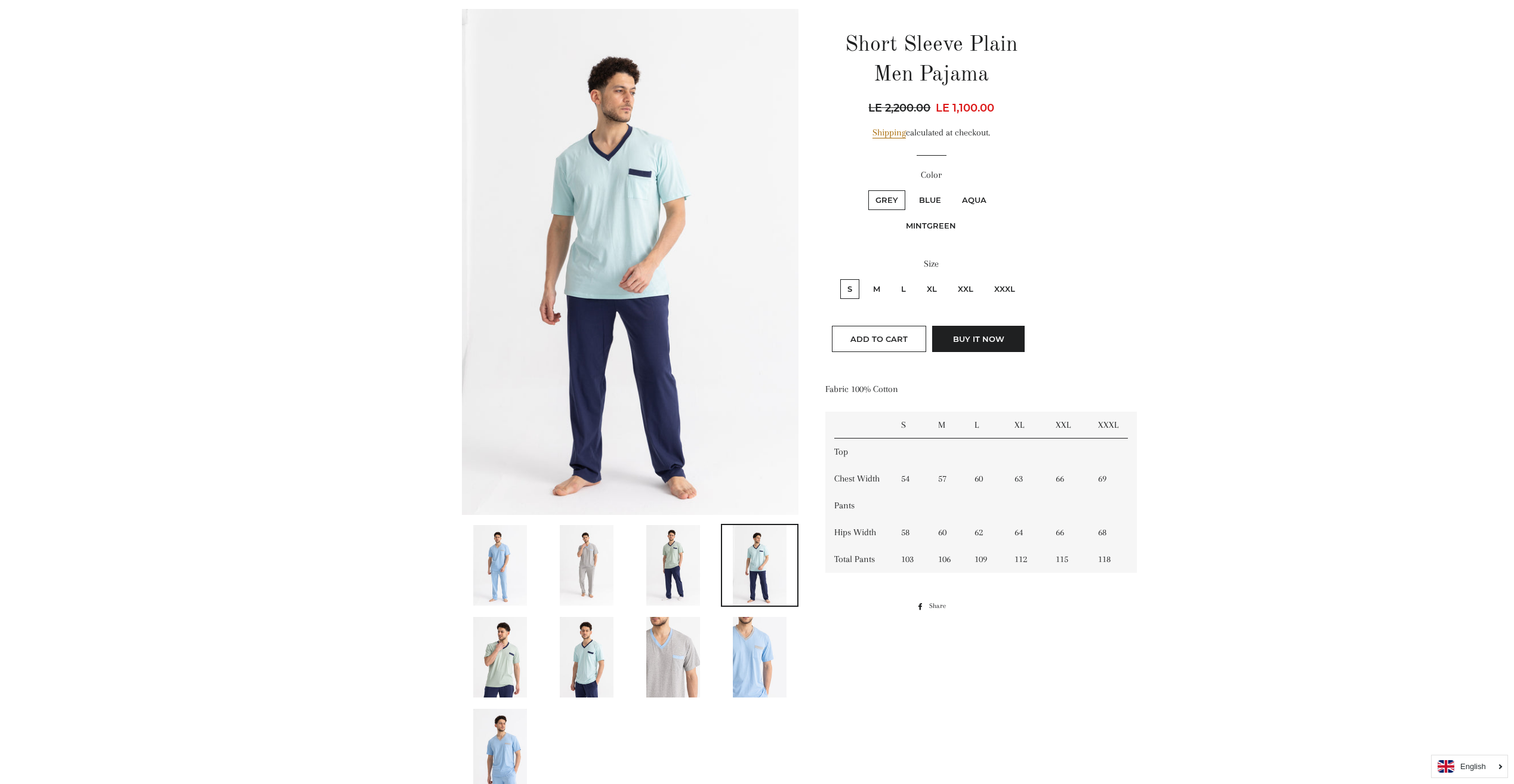
click at [748, 652] on img at bounding box center [759, 657] width 54 height 81
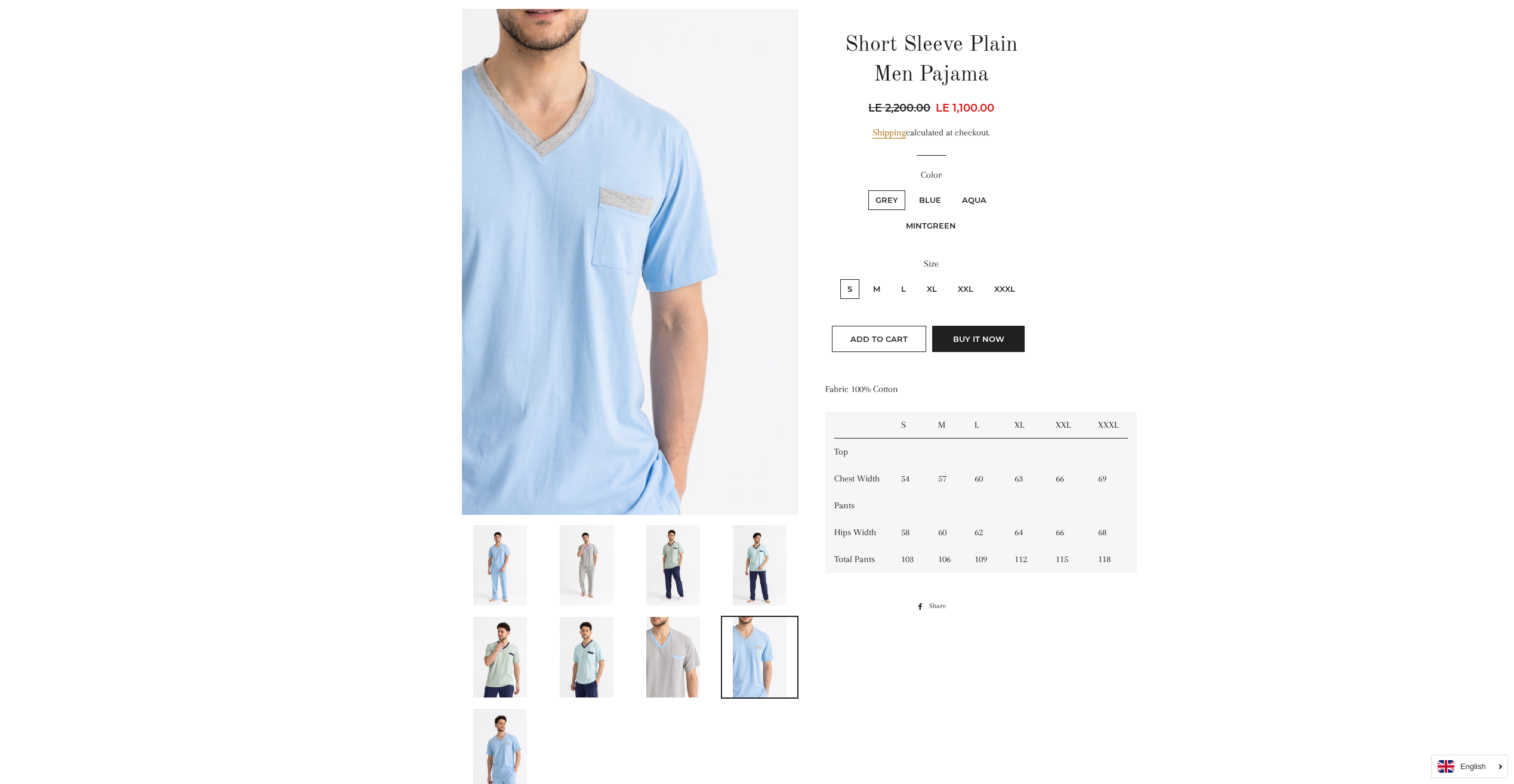
click at [694, 657] on img at bounding box center [673, 657] width 54 height 81
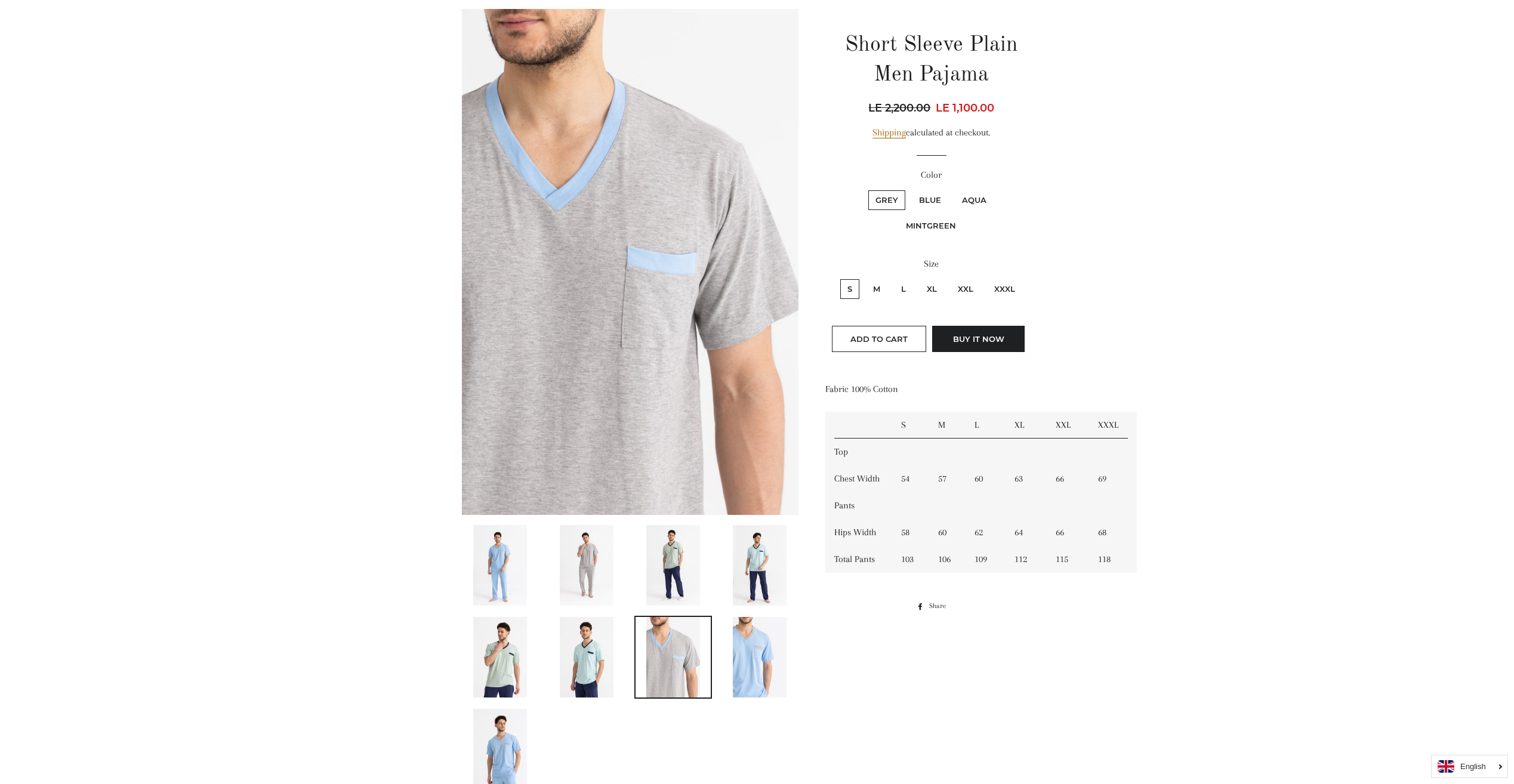
click at [621, 657] on link at bounding box center [587, 657] width 78 height 83
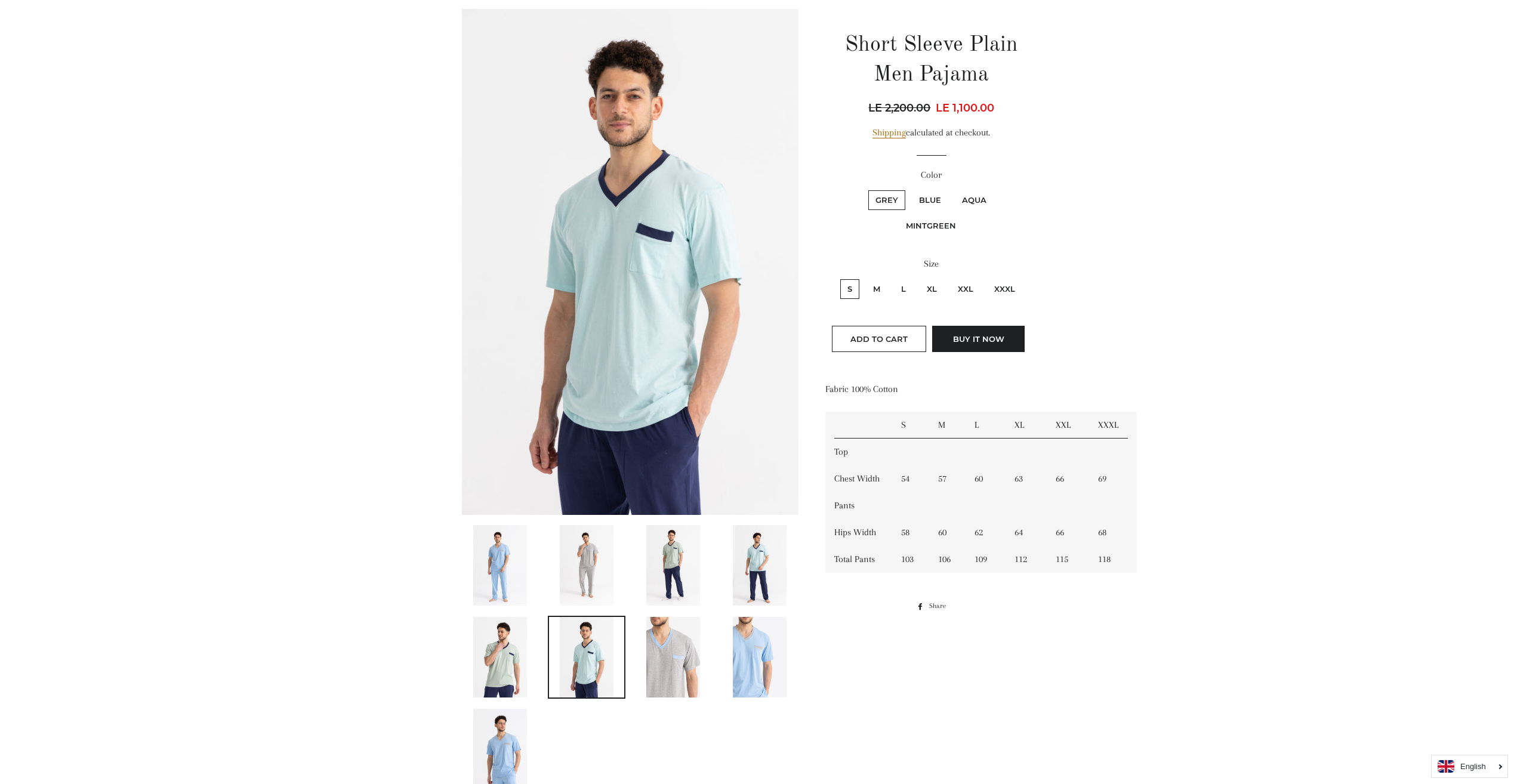
click at [535, 657] on link at bounding box center [501, 657] width 78 height 83
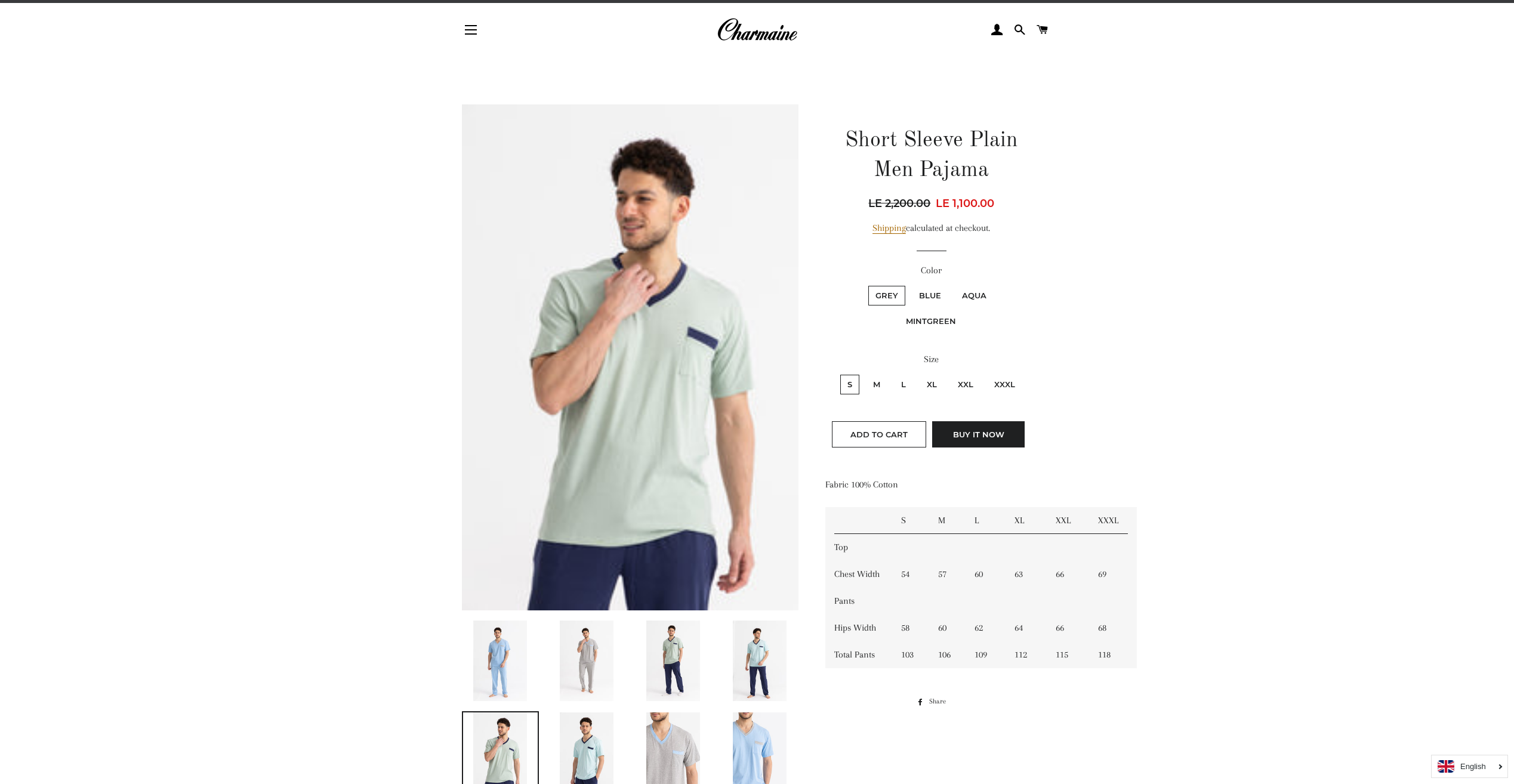
scroll to position [0, 0]
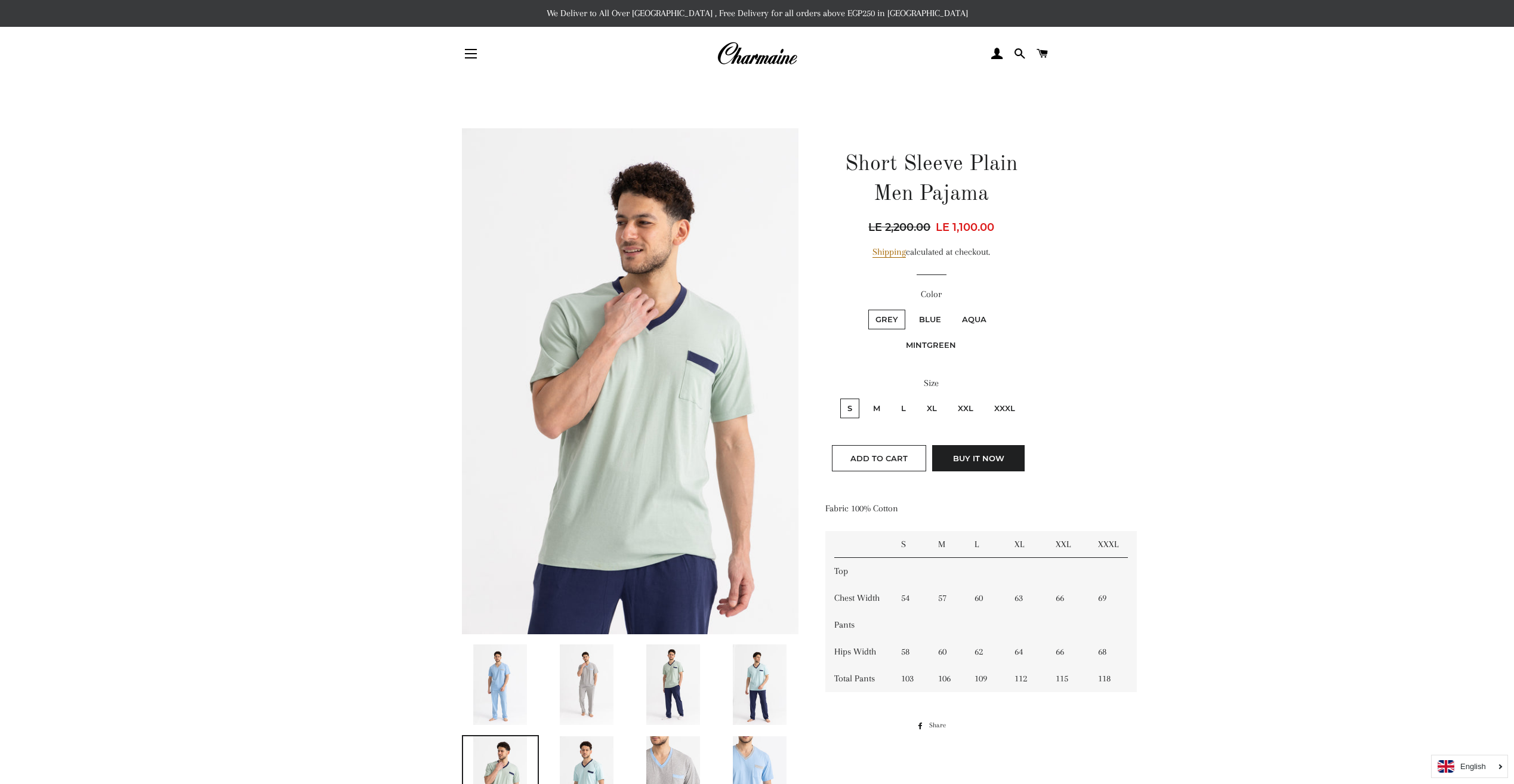
click at [495, 693] on img at bounding box center [500, 684] width 54 height 81
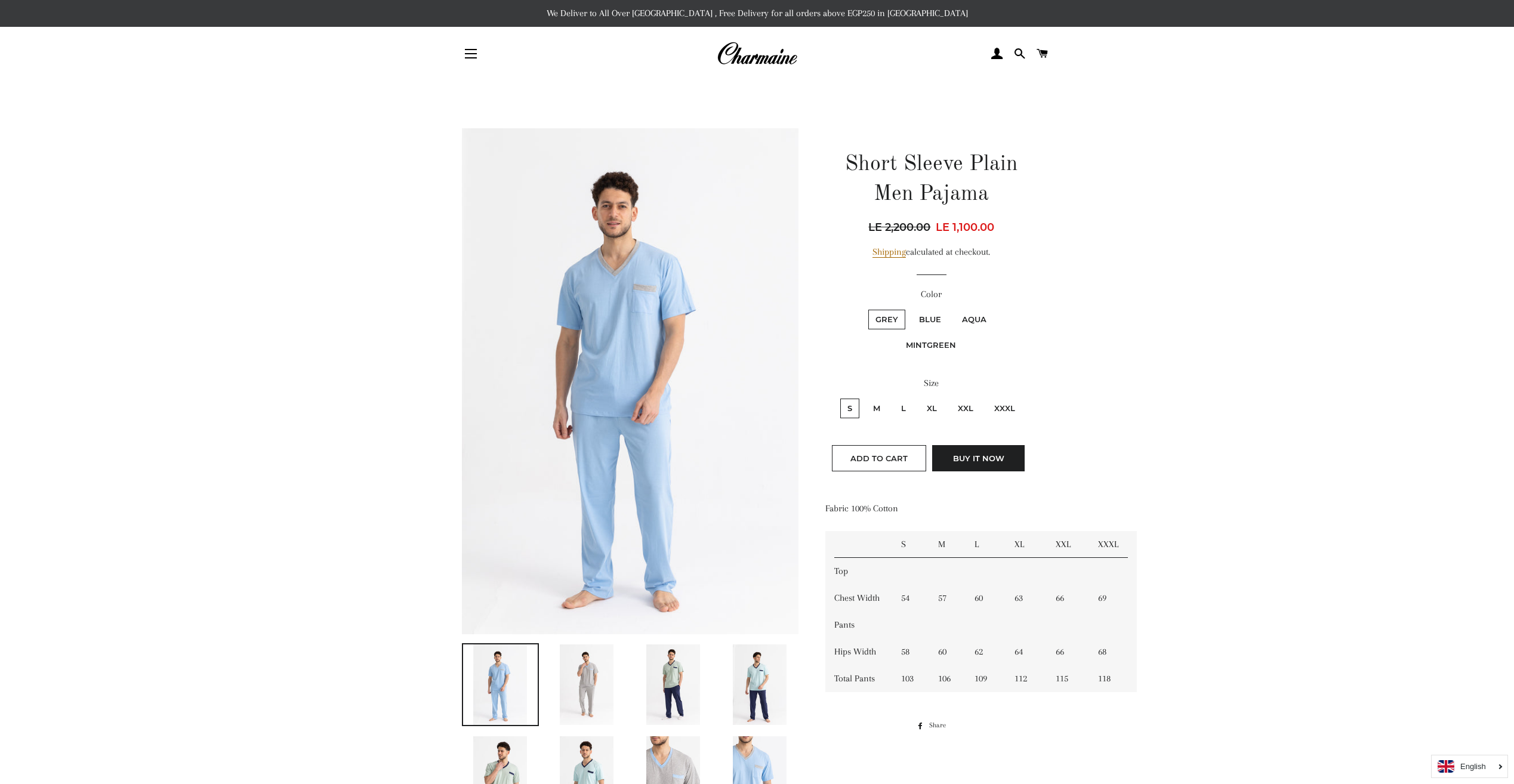
scroll to position [60, 0]
